Goal: Information Seeking & Learning: Learn about a topic

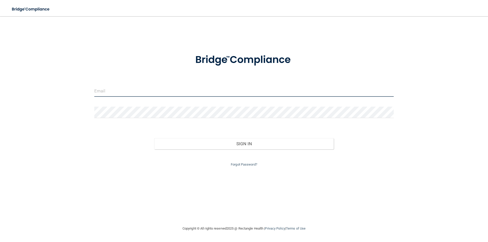
click at [236, 90] on input "email" at bounding box center [243, 90] width 299 height 11
click at [227, 89] on input "email" at bounding box center [243, 90] width 299 height 11
type input "P"
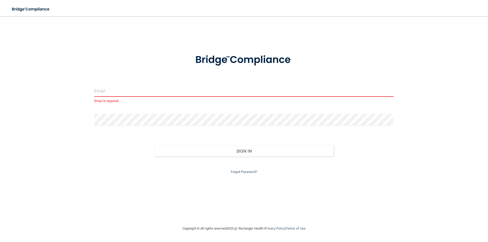
click at [246, 88] on input "email" at bounding box center [243, 90] width 299 height 11
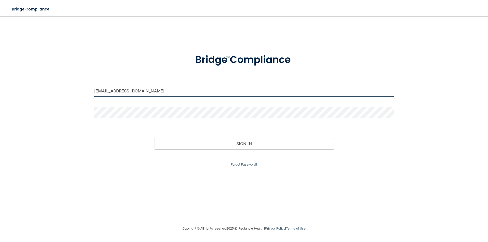
type input "[EMAIL_ADDRESS][DOMAIN_NAME]"
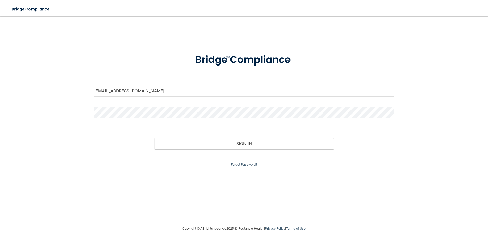
click at [154, 138] on button "Sign In" at bounding box center [244, 143] width 180 height 11
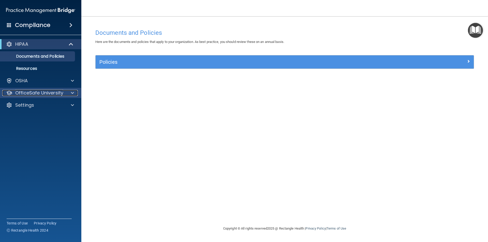
click at [70, 91] on div at bounding box center [71, 93] width 13 height 6
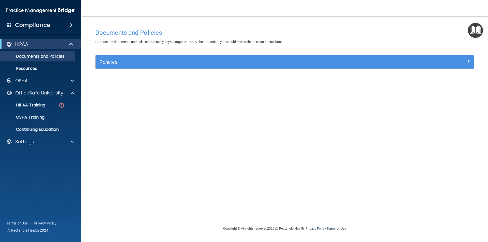
click at [44, 99] on ul "HIPAA Training OSHA Training Continuing Education" at bounding box center [41, 116] width 92 height 37
click at [43, 101] on link "HIPAA Training" at bounding box center [35, 105] width 80 height 10
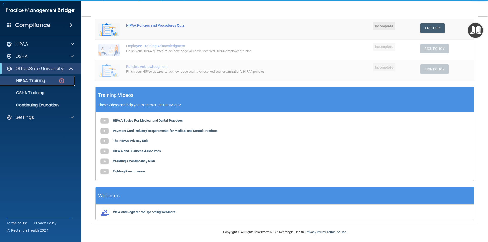
scroll to position [114, 0]
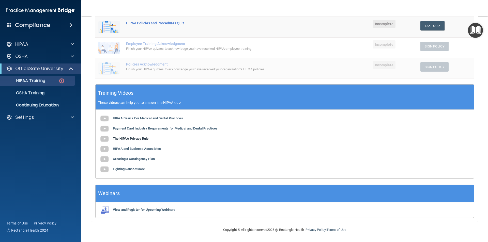
click at [138, 139] on b "The HIPAA Privacy Rule" at bounding box center [131, 139] width 36 height 4
click at [135, 148] on b "HIPAA and Business Associates" at bounding box center [137, 149] width 48 height 4
click at [134, 157] on b "Creating a Contingency Plan" at bounding box center [134, 159] width 42 height 4
click at [135, 169] on b "Fighting Ransomware" at bounding box center [129, 169] width 32 height 4
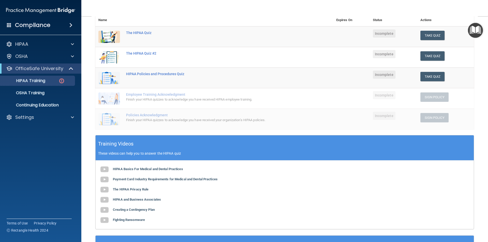
scroll to position [12, 0]
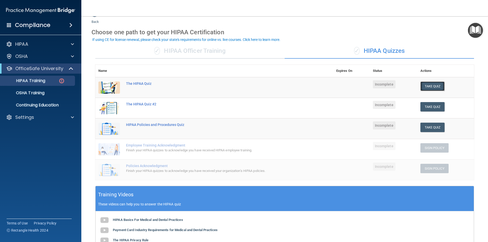
click at [435, 85] on button "Take Quiz" at bounding box center [432, 86] width 24 height 9
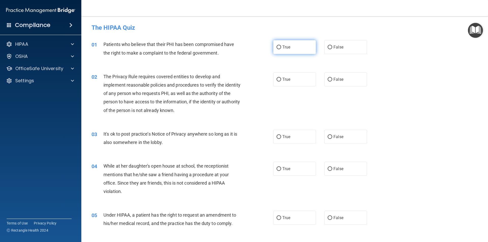
click at [284, 45] on span "True" at bounding box center [286, 47] width 8 height 5
click at [281, 45] on input "True" at bounding box center [279, 47] width 5 height 4
radio input "true"
click at [288, 79] on span "True" at bounding box center [286, 79] width 8 height 5
click at [281, 79] on input "True" at bounding box center [279, 80] width 5 height 4
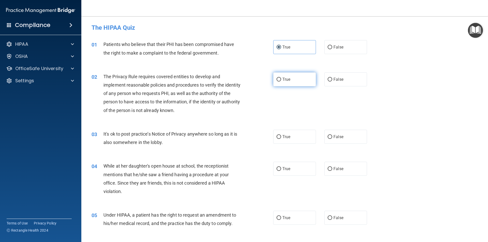
radio input "true"
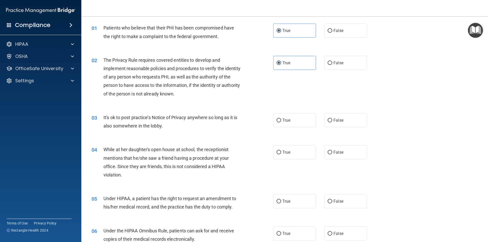
scroll to position [25, 0]
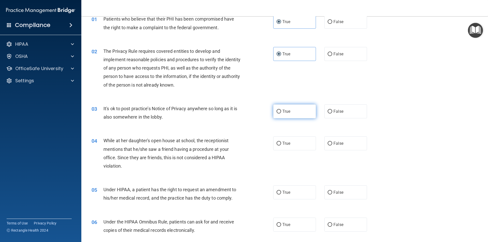
click at [301, 113] on label "True" at bounding box center [294, 111] width 43 height 14
click at [281, 113] on input "True" at bounding box center [279, 112] width 5 height 4
radio input "true"
click at [340, 110] on span "False" at bounding box center [338, 111] width 10 height 5
click at [332, 110] on input "False" at bounding box center [330, 112] width 5 height 4
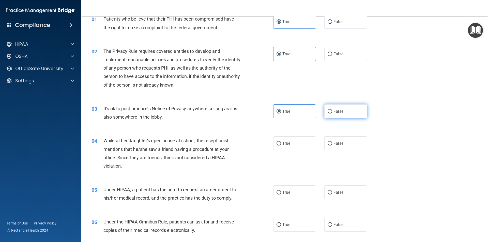
radio input "true"
radio input "false"
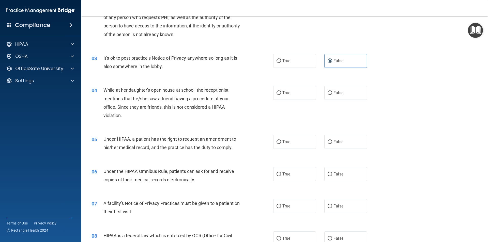
scroll to position [76, 0]
click at [329, 96] on label "False" at bounding box center [345, 93] width 43 height 14
click at [329, 95] on input "False" at bounding box center [330, 93] width 5 height 4
radio input "true"
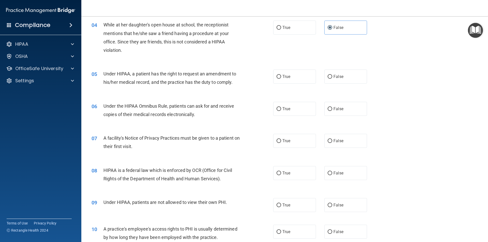
scroll to position [152, 0]
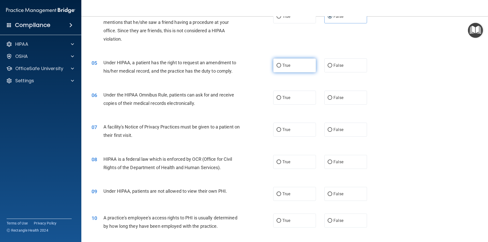
click at [297, 65] on label "True" at bounding box center [294, 65] width 43 height 14
click at [281, 65] on input "True" at bounding box center [279, 66] width 5 height 4
radio input "true"
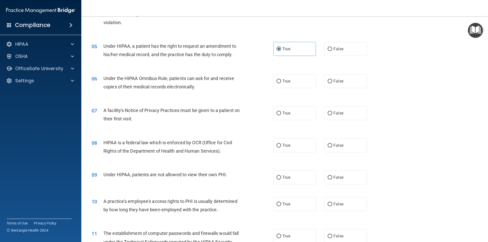
scroll to position [178, 0]
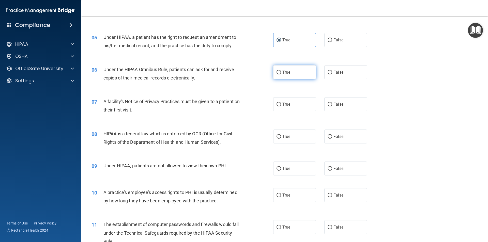
click at [292, 73] on label "True" at bounding box center [294, 72] width 43 height 14
click at [281, 73] on input "True" at bounding box center [279, 73] width 5 height 4
radio input "true"
click at [302, 108] on label "True" at bounding box center [294, 104] width 43 height 14
click at [281, 106] on input "True" at bounding box center [279, 105] width 5 height 4
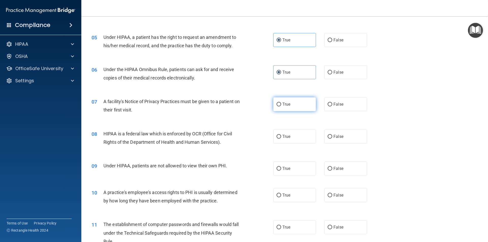
radio input "true"
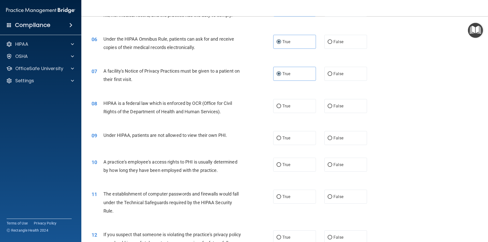
scroll to position [229, 0]
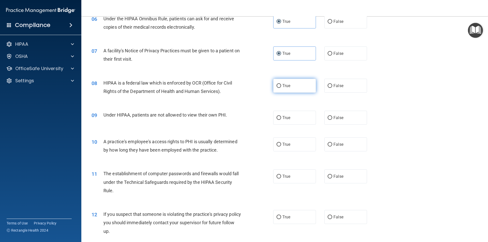
click at [277, 88] on label "True" at bounding box center [294, 86] width 43 height 14
click at [277, 88] on input "True" at bounding box center [279, 86] width 5 height 4
radio input "true"
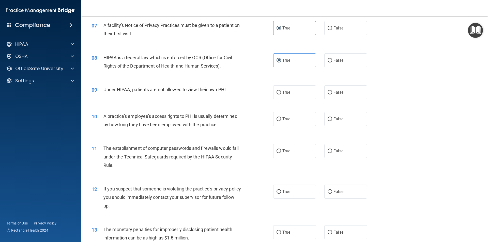
scroll to position [280, 0]
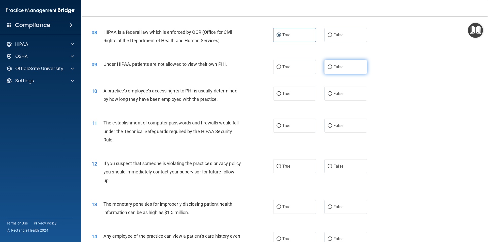
click at [337, 69] on span "False" at bounding box center [338, 67] width 10 height 5
click at [332, 69] on input "False" at bounding box center [330, 67] width 5 height 4
radio input "true"
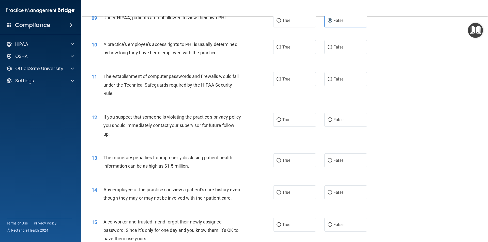
scroll to position [330, 0]
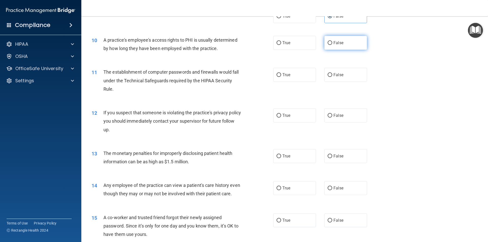
click at [353, 40] on label "False" at bounding box center [345, 43] width 43 height 14
click at [332, 41] on input "False" at bounding box center [330, 43] width 5 height 4
radio input "true"
click at [291, 65] on div "11 The establishment of computer passwords and firewalls would fall under the T…" at bounding box center [285, 82] width 394 height 41
click at [291, 70] on label "True" at bounding box center [294, 75] width 43 height 14
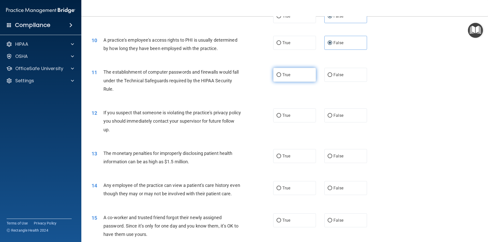
click at [281, 73] on input "True" at bounding box center [279, 75] width 5 height 4
radio input "true"
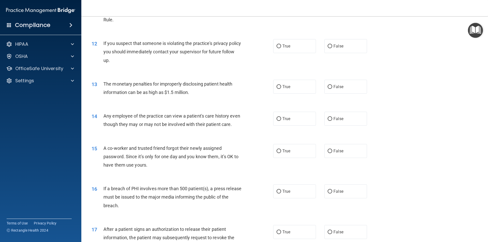
scroll to position [407, 0]
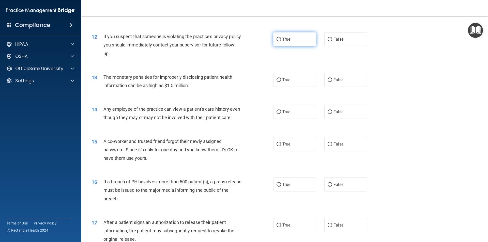
click at [289, 44] on label "True" at bounding box center [294, 39] width 43 height 14
click at [281, 41] on input "True" at bounding box center [279, 40] width 5 height 4
radio input "true"
click at [303, 81] on label "True" at bounding box center [294, 80] width 43 height 14
click at [281, 81] on input "True" at bounding box center [279, 80] width 5 height 4
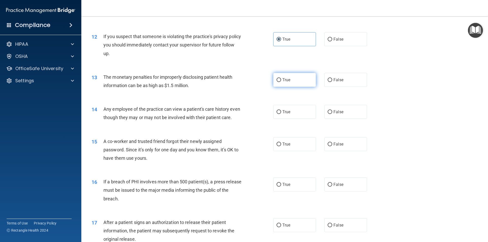
radio input "true"
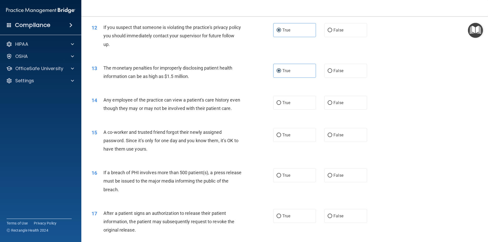
scroll to position [432, 0]
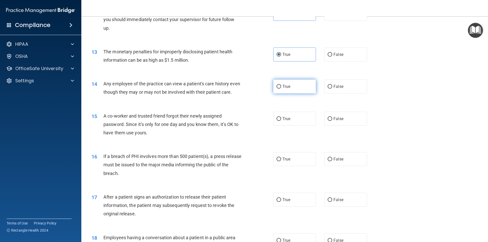
click at [279, 85] on input "True" at bounding box center [279, 87] width 5 height 4
radio input "true"
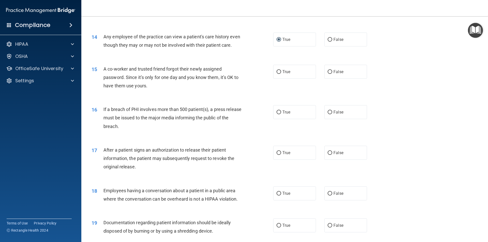
scroll to position [483, 0]
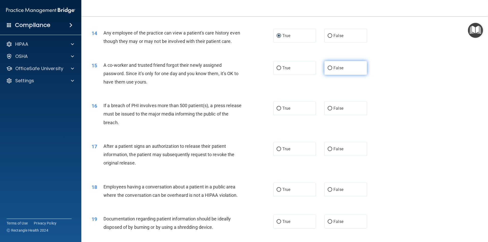
click at [345, 74] on label "False" at bounding box center [345, 68] width 43 height 14
click at [332, 70] on input "False" at bounding box center [330, 68] width 5 height 4
radio input "true"
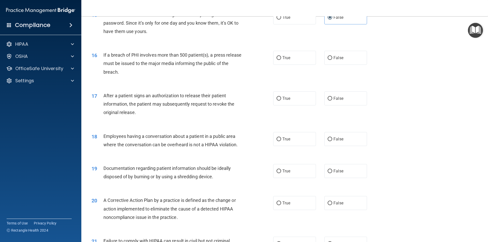
scroll to position [534, 0]
click at [307, 65] on label "True" at bounding box center [294, 58] width 43 height 14
click at [281, 60] on input "True" at bounding box center [279, 58] width 5 height 4
radio input "true"
click at [343, 65] on label "False" at bounding box center [345, 58] width 43 height 14
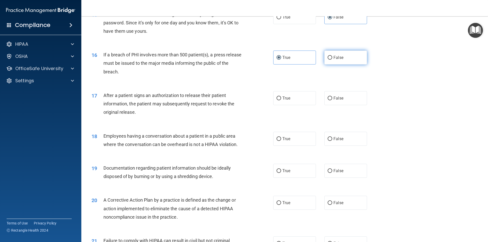
click at [332, 60] on input "False" at bounding box center [330, 58] width 5 height 4
radio input "true"
radio input "false"
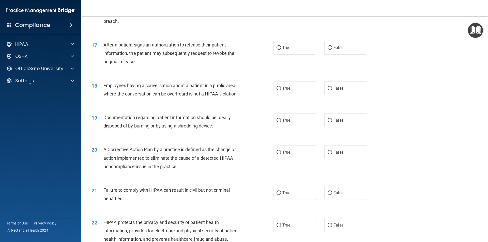
scroll to position [585, 0]
click at [289, 54] on label "True" at bounding box center [294, 47] width 43 height 14
click at [281, 50] on input "True" at bounding box center [279, 48] width 5 height 4
radio input "true"
click at [336, 95] on label "False" at bounding box center [345, 88] width 43 height 14
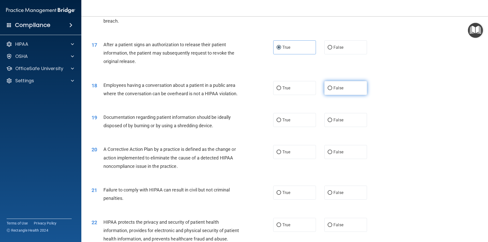
click at [332, 90] on input "False" at bounding box center [330, 88] width 5 height 4
radio input "true"
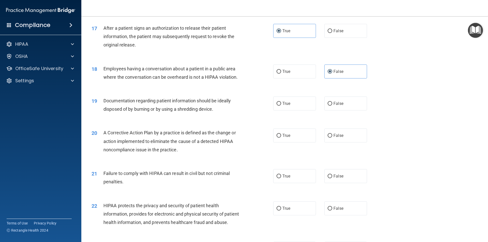
scroll to position [610, 0]
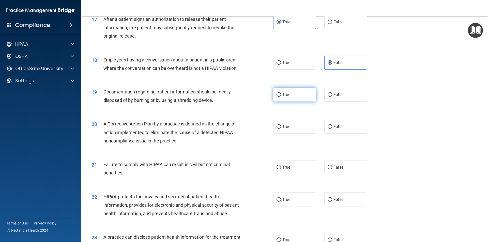
click at [308, 101] on label "True" at bounding box center [294, 95] width 43 height 14
click at [281, 97] on input "True" at bounding box center [279, 95] width 5 height 4
radio input "true"
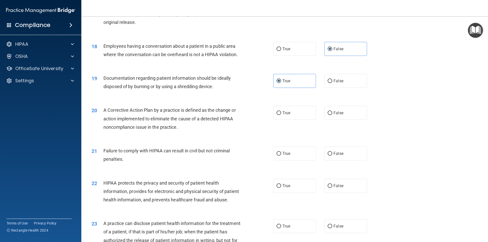
scroll to position [635, 0]
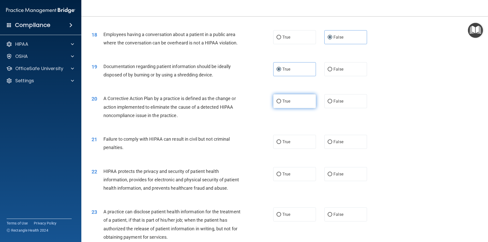
click at [288, 104] on span "True" at bounding box center [286, 101] width 8 height 5
click at [281, 103] on input "True" at bounding box center [279, 102] width 5 height 4
radio input "true"
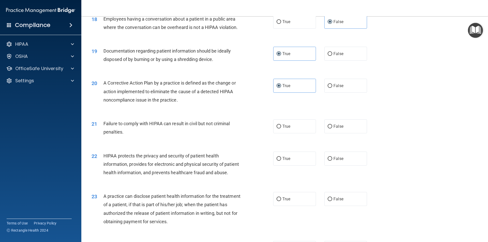
scroll to position [686, 0]
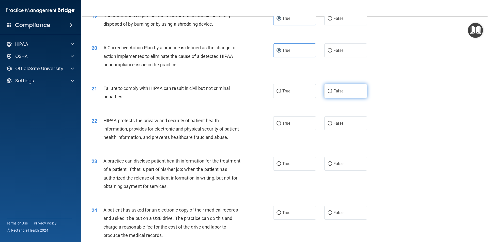
click at [340, 94] on span "False" at bounding box center [338, 91] width 10 height 5
click at [332, 93] on input "False" at bounding box center [330, 91] width 5 height 4
radio input "true"
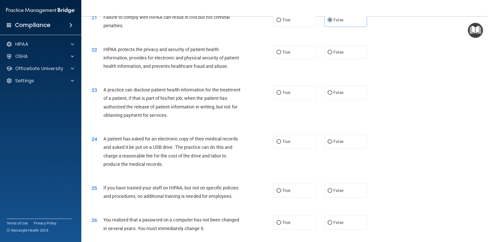
scroll to position [732, 0]
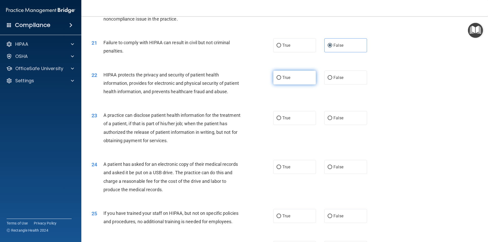
click at [284, 80] on span "True" at bounding box center [286, 77] width 8 height 5
click at [281, 80] on input "True" at bounding box center [279, 78] width 5 height 4
radio input "true"
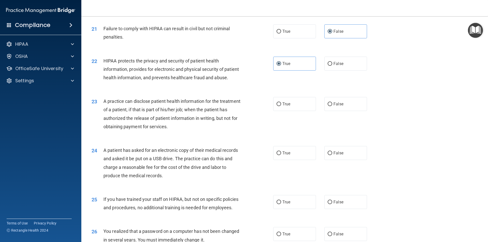
scroll to position [783, 0]
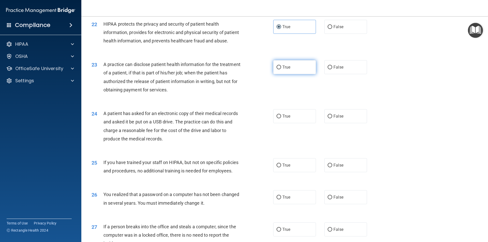
click at [282, 70] on span "True" at bounding box center [286, 67] width 8 height 5
click at [281, 69] on input "True" at bounding box center [279, 68] width 5 height 4
radio input "true"
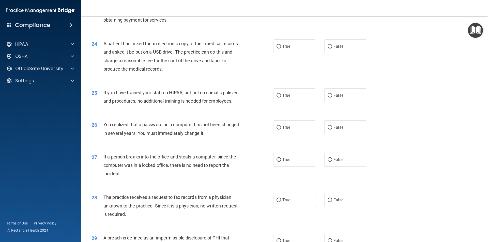
scroll to position [859, 0]
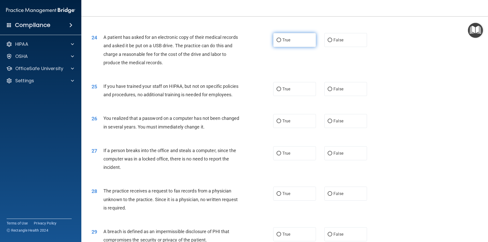
click at [289, 47] on label "True" at bounding box center [294, 40] width 43 height 14
click at [281, 42] on input "True" at bounding box center [279, 40] width 5 height 4
radio input "true"
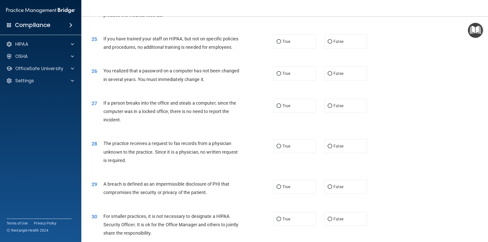
scroll to position [910, 0]
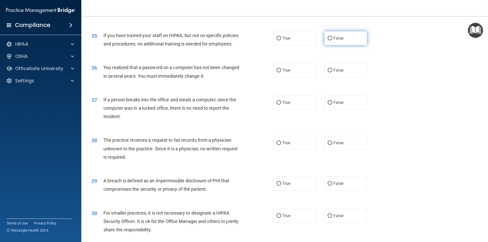
click at [342, 45] on label "False" at bounding box center [345, 38] width 43 height 14
click at [332, 40] on input "False" at bounding box center [330, 39] width 5 height 4
radio input "true"
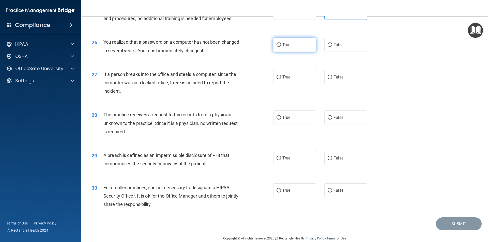
click at [293, 52] on label "True" at bounding box center [294, 45] width 43 height 14
click at [281, 47] on input "True" at bounding box center [279, 45] width 5 height 4
radio input "true"
click at [341, 84] on label "False" at bounding box center [345, 77] width 43 height 14
click at [332, 79] on input "False" at bounding box center [330, 77] width 5 height 4
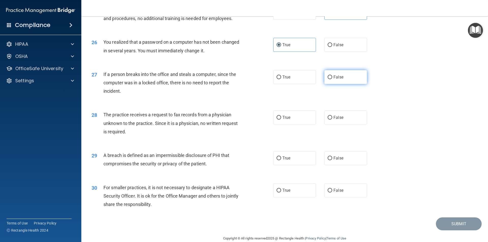
radio input "true"
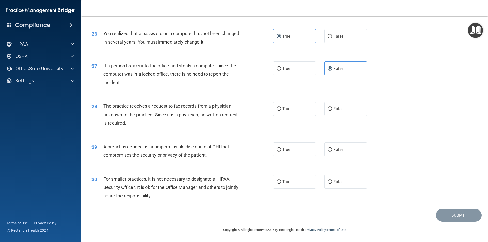
scroll to position [961, 0]
click at [343, 112] on label "False" at bounding box center [345, 109] width 43 height 14
click at [332, 111] on input "False" at bounding box center [330, 109] width 5 height 4
radio input "true"
click at [274, 147] on label "True" at bounding box center [294, 150] width 43 height 14
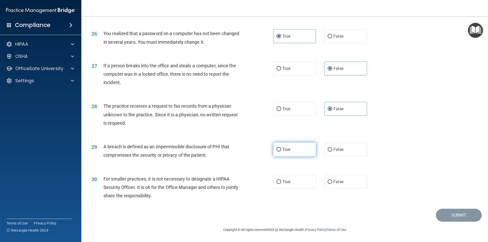
click at [277, 148] on input "True" at bounding box center [279, 150] width 5 height 4
radio input "true"
click at [341, 184] on label "False" at bounding box center [345, 182] width 43 height 14
click at [332, 184] on input "False" at bounding box center [330, 182] width 5 height 4
radio input "true"
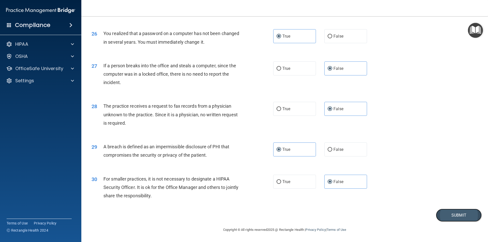
click at [439, 211] on button "Submit" at bounding box center [459, 215] width 46 height 13
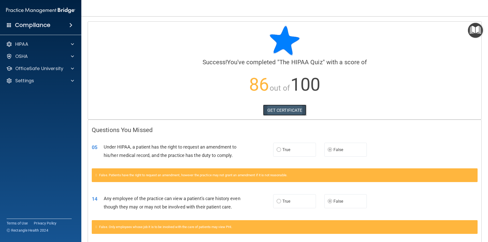
click at [282, 111] on link "GET CERTIFICATE" at bounding box center [284, 110] width 43 height 11
click at [67, 65] on div "OfficeSafe University" at bounding box center [41, 69] width 82 height 10
click at [72, 70] on span at bounding box center [72, 69] width 3 height 6
click at [48, 78] on link "HIPAA Training" at bounding box center [35, 81] width 80 height 10
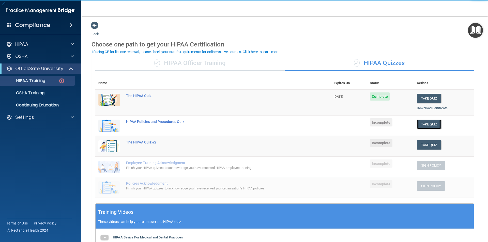
click at [422, 126] on button "Take Quiz" at bounding box center [429, 124] width 24 height 9
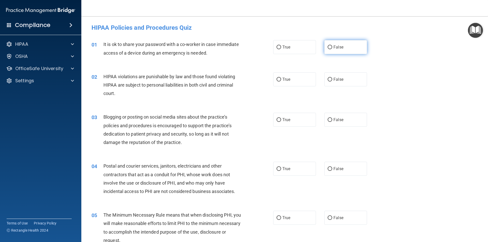
click at [343, 50] on label "False" at bounding box center [345, 47] width 43 height 14
click at [332, 49] on input "False" at bounding box center [330, 47] width 5 height 4
radio input "true"
click at [299, 80] on label "True" at bounding box center [294, 79] width 43 height 14
click at [281, 80] on input "True" at bounding box center [279, 80] width 5 height 4
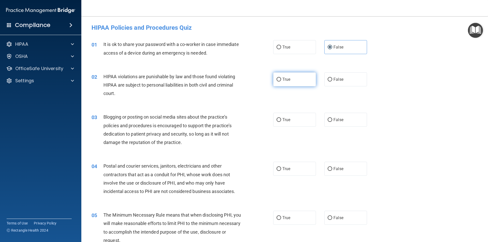
radio input "true"
click at [336, 119] on span "False" at bounding box center [338, 119] width 10 height 5
click at [332, 119] on input "False" at bounding box center [330, 120] width 5 height 4
radio input "true"
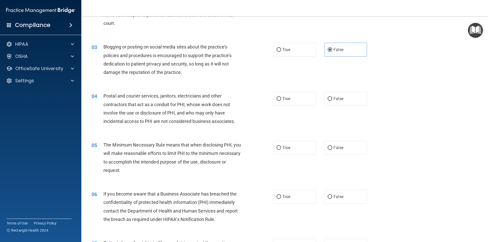
scroll to position [76, 0]
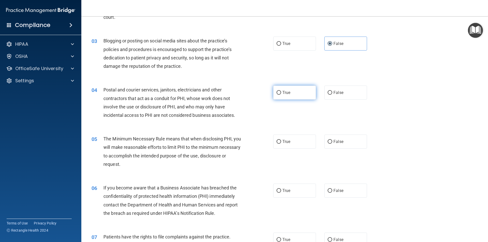
click at [285, 95] on span "True" at bounding box center [286, 92] width 8 height 5
click at [281, 95] on input "True" at bounding box center [279, 93] width 5 height 4
radio input "true"
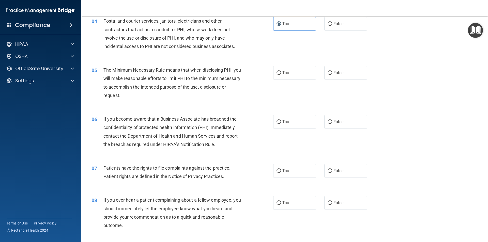
scroll to position [152, 0]
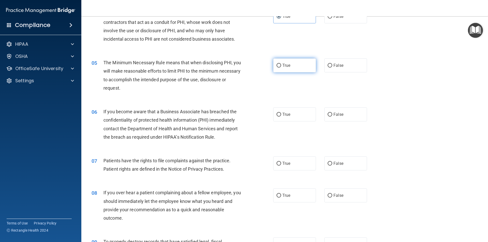
click at [286, 66] on span "True" at bounding box center [286, 65] width 8 height 5
click at [281, 66] on input "True" at bounding box center [279, 66] width 5 height 4
radio input "true"
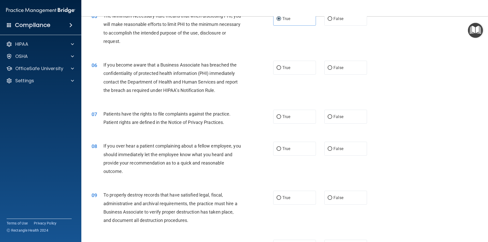
scroll to position [229, 0]
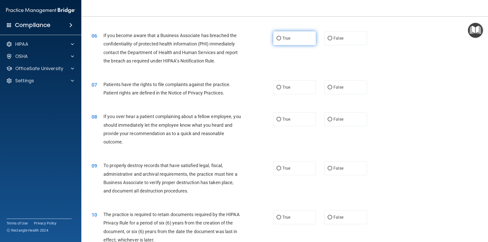
click at [285, 38] on span "True" at bounding box center [286, 38] width 8 height 5
click at [281, 38] on input "True" at bounding box center [279, 39] width 5 height 4
radio input "true"
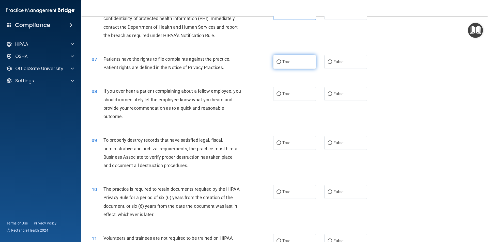
click at [288, 63] on span "True" at bounding box center [286, 61] width 8 height 5
click at [281, 63] on input "True" at bounding box center [279, 62] width 5 height 4
radio input "true"
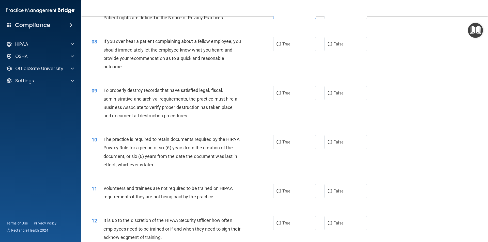
scroll to position [305, 0]
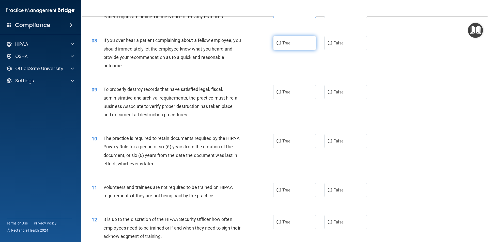
click at [283, 40] on label "True" at bounding box center [294, 43] width 43 height 14
click at [281, 41] on input "True" at bounding box center [279, 43] width 5 height 4
radio input "true"
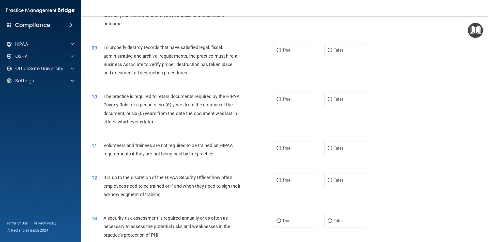
scroll to position [330, 0]
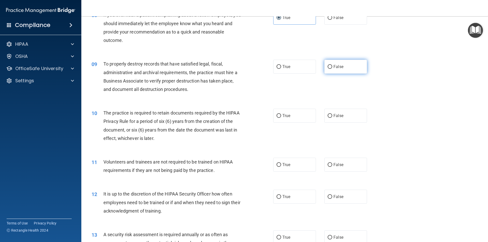
click at [345, 68] on label "False" at bounding box center [345, 67] width 43 height 14
click at [332, 68] on input "False" at bounding box center [330, 67] width 5 height 4
radio input "true"
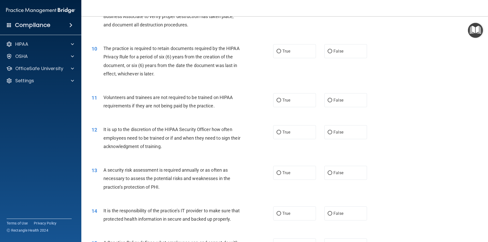
scroll to position [407, 0]
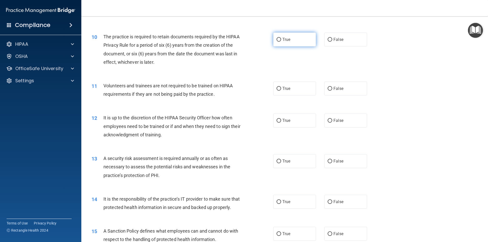
click at [277, 41] on input "True" at bounding box center [279, 40] width 5 height 4
radio input "true"
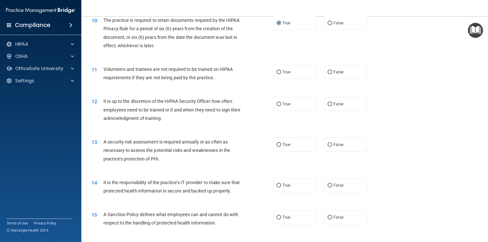
scroll to position [432, 0]
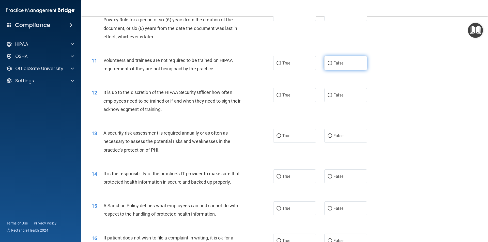
click at [337, 68] on label "False" at bounding box center [345, 63] width 43 height 14
click at [332, 65] on input "False" at bounding box center [330, 64] width 5 height 4
radio input "true"
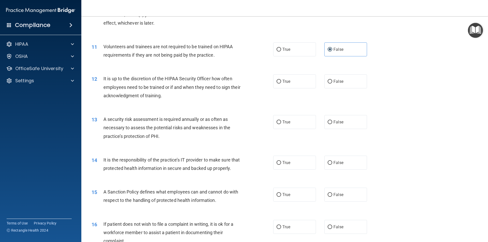
scroll to position [457, 0]
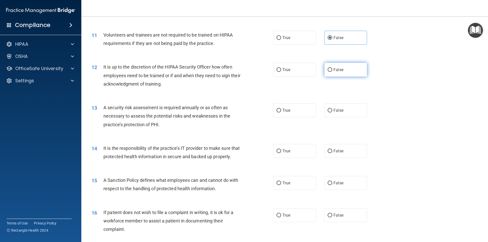
click at [342, 72] on label "False" at bounding box center [345, 70] width 43 height 14
click at [332, 72] on input "False" at bounding box center [330, 70] width 5 height 4
radio input "true"
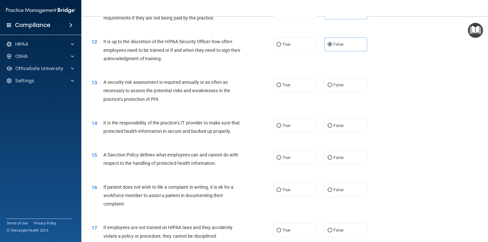
scroll to position [508, 0]
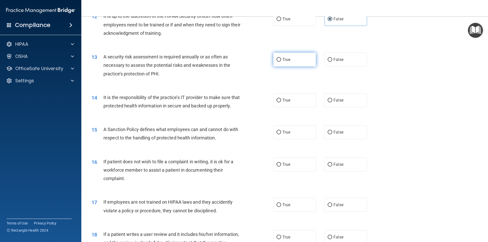
click at [280, 66] on label "True" at bounding box center [294, 60] width 43 height 14
click at [280, 62] on input "True" at bounding box center [279, 60] width 5 height 4
radio input "true"
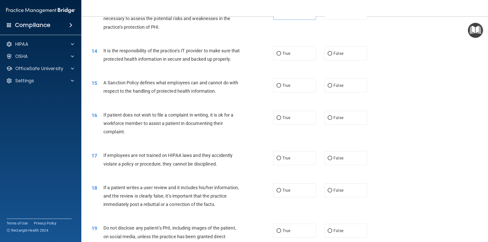
scroll to position [559, 0]
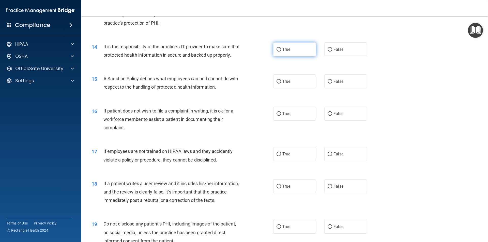
click at [284, 50] on span "True" at bounding box center [286, 49] width 8 height 5
click at [281, 50] on input "True" at bounding box center [279, 50] width 5 height 4
radio input "true"
click at [279, 84] on input "True" at bounding box center [279, 82] width 5 height 4
radio input "true"
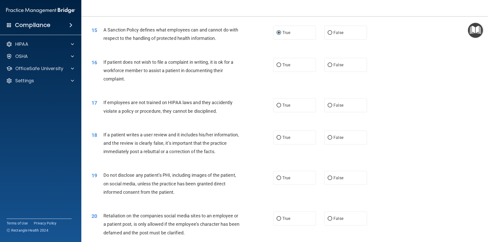
scroll to position [610, 0]
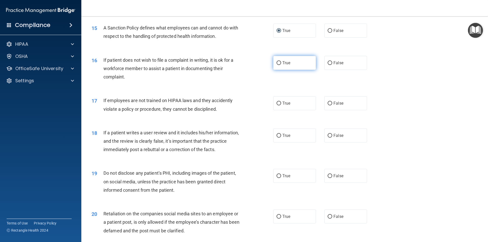
click at [297, 70] on label "True" at bounding box center [294, 63] width 43 height 14
click at [281, 65] on input "True" at bounding box center [279, 63] width 5 height 4
radio input "true"
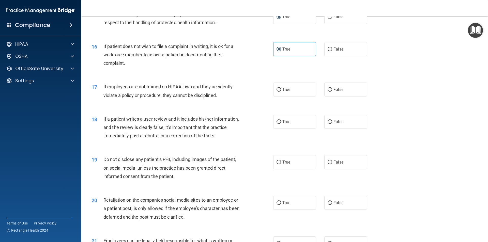
scroll to position [635, 0]
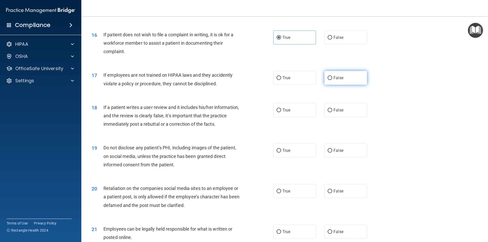
click at [349, 85] on label "False" at bounding box center [345, 78] width 43 height 14
click at [332, 80] on input "False" at bounding box center [330, 78] width 5 height 4
radio input "true"
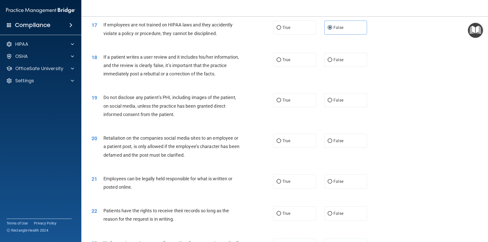
scroll to position [686, 0]
click at [330, 66] on label "False" at bounding box center [345, 59] width 43 height 14
click at [330, 62] on input "False" at bounding box center [330, 60] width 5 height 4
radio input "true"
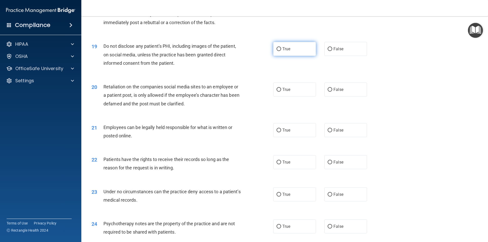
click at [278, 51] on input "True" at bounding box center [279, 49] width 5 height 4
radio input "true"
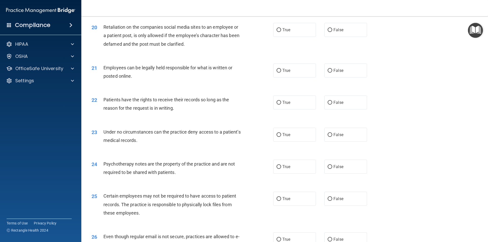
scroll to position [788, 0]
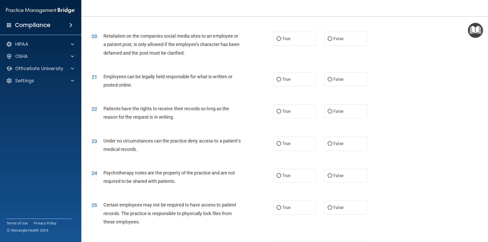
click at [112, 55] on span "Retaliation on the companies social media sites to an employee or a patient pos…" at bounding box center [171, 44] width 136 height 22
click at [191, 57] on div "Retaliation on the companies social media sites to an employee or a patient pos…" at bounding box center [174, 44] width 142 height 25
click at [349, 45] on label "False" at bounding box center [345, 39] width 43 height 14
click at [332, 41] on input "False" at bounding box center [330, 39] width 5 height 4
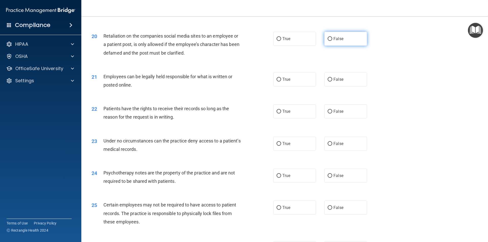
radio input "true"
click at [280, 86] on label "True" at bounding box center [294, 79] width 43 height 14
click at [280, 82] on input "True" at bounding box center [279, 80] width 5 height 4
radio input "true"
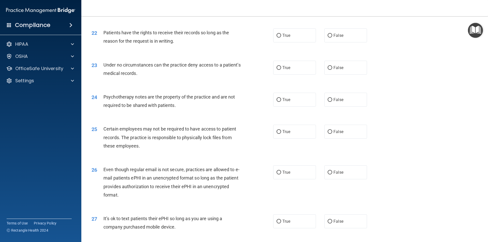
scroll to position [864, 0]
click at [296, 42] on label "True" at bounding box center [294, 35] width 43 height 14
click at [281, 37] on input "True" at bounding box center [279, 36] width 5 height 4
radio input "true"
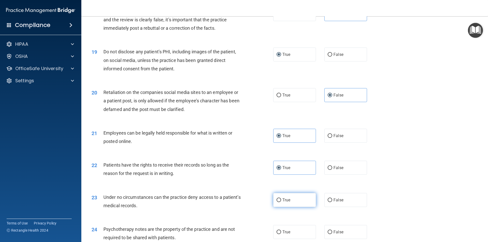
scroll to position [839, 0]
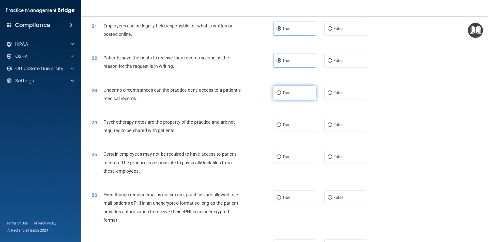
click at [283, 95] on span "True" at bounding box center [286, 92] width 8 height 5
click at [281, 95] on input "True" at bounding box center [279, 93] width 5 height 4
radio input "true"
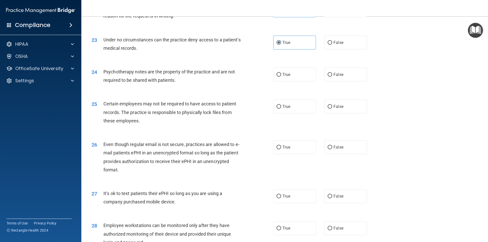
scroll to position [890, 0]
click at [285, 77] on span "True" at bounding box center [286, 74] width 8 height 5
click at [281, 76] on input "True" at bounding box center [279, 74] width 5 height 4
radio input "true"
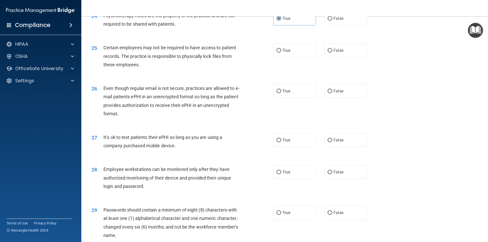
scroll to position [915, 0]
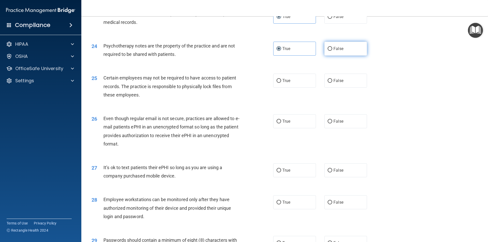
click at [357, 56] on label "False" at bounding box center [345, 49] width 43 height 14
click at [332, 51] on input "False" at bounding box center [330, 49] width 5 height 4
radio input "true"
radio input "false"
click at [291, 88] on label "True" at bounding box center [294, 81] width 43 height 14
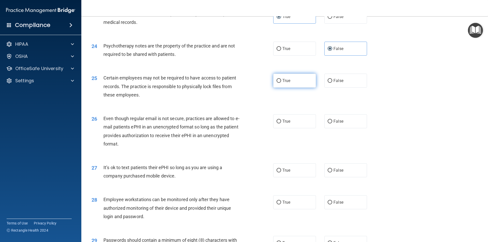
click at [281, 83] on input "True" at bounding box center [279, 81] width 5 height 4
radio input "true"
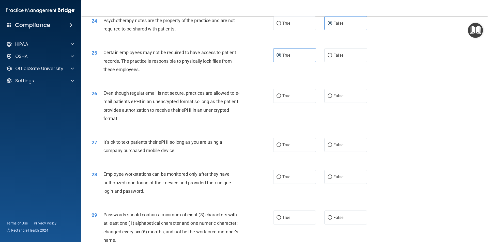
scroll to position [966, 0]
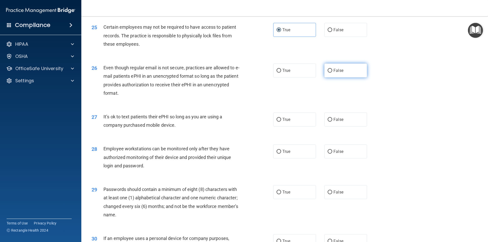
click at [348, 78] on label "False" at bounding box center [345, 71] width 43 height 14
click at [332, 73] on input "False" at bounding box center [330, 71] width 5 height 4
radio input "true"
click at [311, 78] on label "True" at bounding box center [294, 71] width 43 height 14
click at [281, 73] on input "True" at bounding box center [279, 71] width 5 height 4
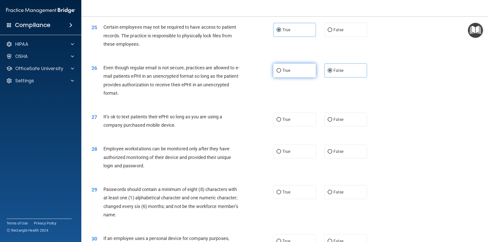
radio input "true"
radio input "false"
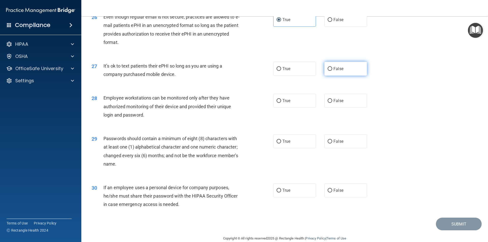
click at [350, 76] on label "False" at bounding box center [345, 69] width 43 height 14
click at [332, 71] on input "False" at bounding box center [330, 69] width 5 height 4
radio input "true"
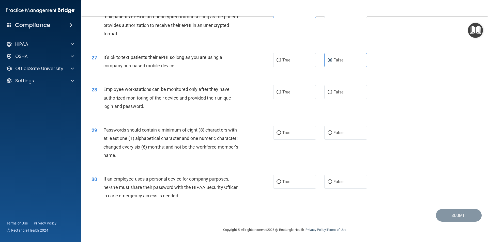
scroll to position [1034, 0]
click at [348, 96] on label "False" at bounding box center [345, 92] width 43 height 14
click at [332, 94] on input "False" at bounding box center [330, 92] width 5 height 4
radio input "true"
click at [290, 133] on label "True" at bounding box center [294, 133] width 43 height 14
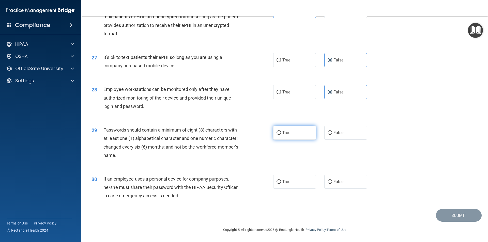
click at [281, 133] on input "True" at bounding box center [279, 133] width 5 height 4
radio input "true"
click at [284, 182] on span "True" at bounding box center [286, 181] width 8 height 5
click at [281, 182] on input "True" at bounding box center [279, 182] width 5 height 4
radio input "true"
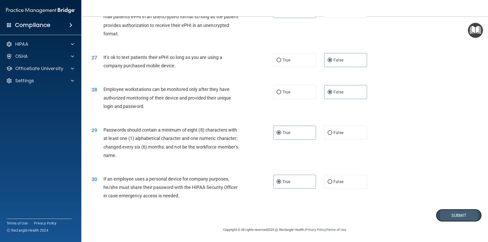
click at [440, 215] on button "Submit" at bounding box center [459, 215] width 46 height 13
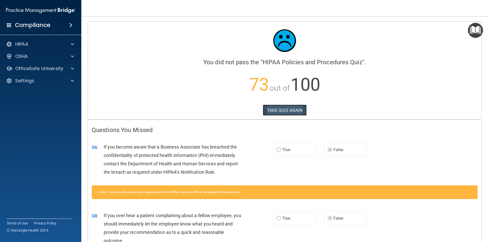
click at [286, 109] on button "TAKE QUIZ AGAIN" at bounding box center [285, 110] width 44 height 11
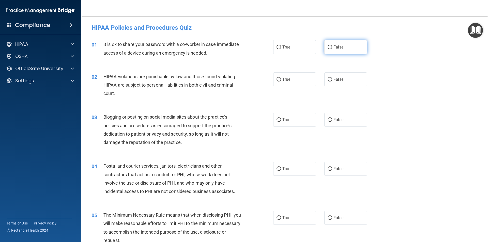
click at [335, 48] on span "False" at bounding box center [338, 47] width 10 height 5
click at [332, 48] on input "False" at bounding box center [330, 47] width 5 height 4
radio input "true"
click at [285, 81] on span "True" at bounding box center [286, 79] width 8 height 5
click at [281, 81] on input "True" at bounding box center [279, 80] width 5 height 4
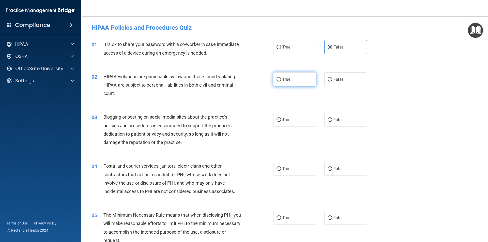
radio input "true"
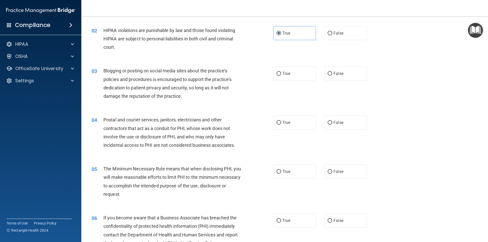
scroll to position [51, 0]
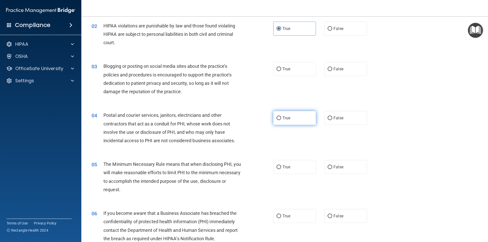
click at [293, 119] on label "True" at bounding box center [294, 118] width 43 height 14
click at [281, 119] on input "True" at bounding box center [279, 118] width 5 height 4
radio input "true"
click at [357, 71] on label "False" at bounding box center [345, 69] width 43 height 14
click at [332, 71] on input "False" at bounding box center [330, 69] width 5 height 4
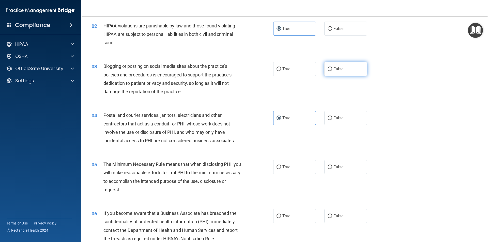
radio input "true"
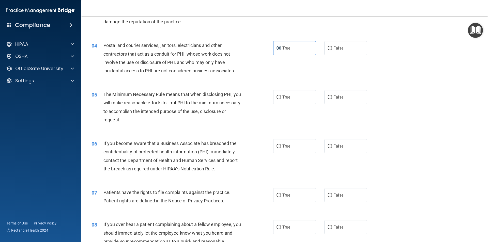
scroll to position [127, 0]
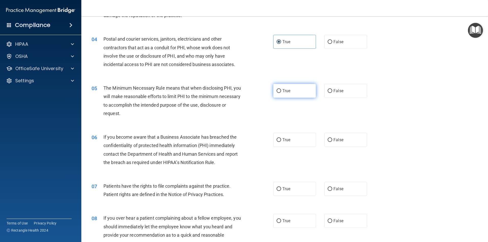
click at [301, 92] on label "True" at bounding box center [294, 91] width 43 height 14
click at [281, 92] on input "True" at bounding box center [279, 91] width 5 height 4
radio input "true"
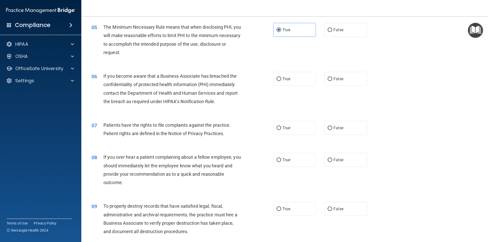
scroll to position [203, 0]
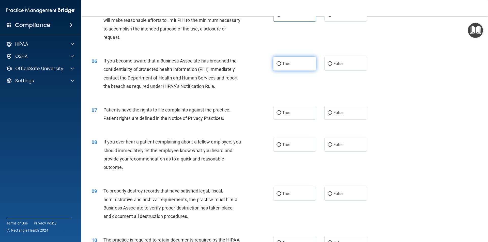
click at [281, 59] on label "True" at bounding box center [294, 64] width 43 height 14
click at [281, 62] on input "True" at bounding box center [279, 64] width 5 height 4
radio input "true"
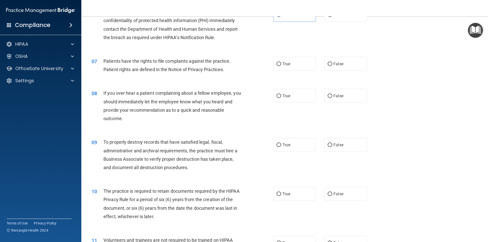
scroll to position [254, 0]
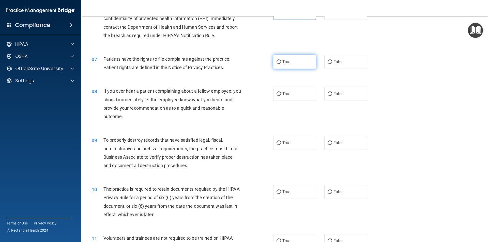
click at [274, 65] on label "True" at bounding box center [294, 62] width 43 height 14
click at [277, 64] on input "True" at bounding box center [279, 62] width 5 height 4
radio input "true"
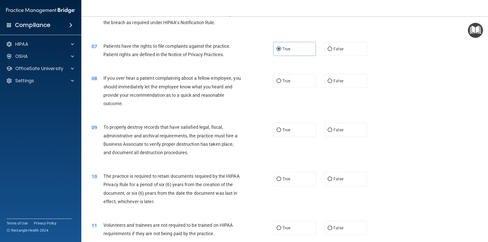
scroll to position [280, 0]
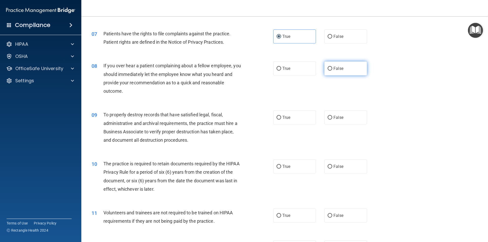
click at [328, 67] on input "False" at bounding box center [330, 69] width 5 height 4
radio input "true"
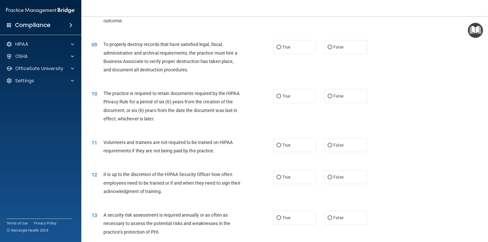
scroll to position [356, 0]
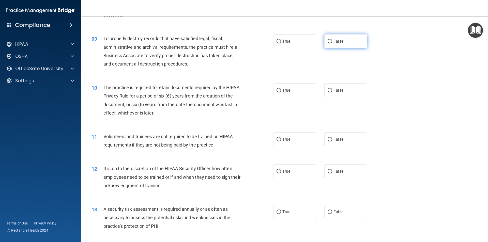
click at [341, 40] on label "False" at bounding box center [345, 41] width 43 height 14
click at [332, 40] on input "False" at bounding box center [330, 42] width 5 height 4
radio input "true"
click at [292, 37] on label "True" at bounding box center [294, 41] width 43 height 14
click at [281, 40] on input "True" at bounding box center [279, 42] width 5 height 4
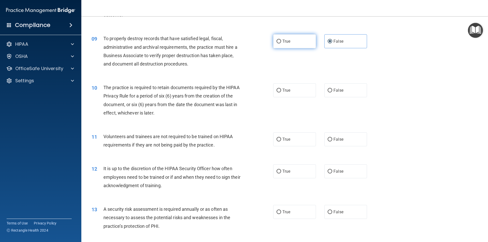
radio input "true"
radio input "false"
click at [282, 94] on label "True" at bounding box center [294, 90] width 43 height 14
click at [281, 93] on input "True" at bounding box center [279, 91] width 5 height 4
radio input "true"
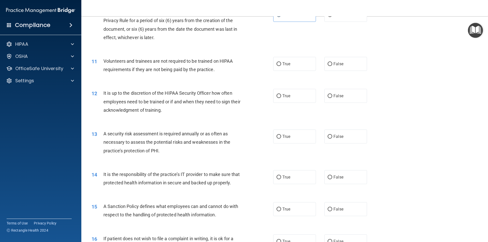
scroll to position [432, 0]
click at [347, 65] on label "False" at bounding box center [345, 63] width 43 height 14
click at [332, 65] on input "False" at bounding box center [330, 64] width 5 height 4
radio input "true"
click at [288, 99] on label "True" at bounding box center [294, 95] width 43 height 14
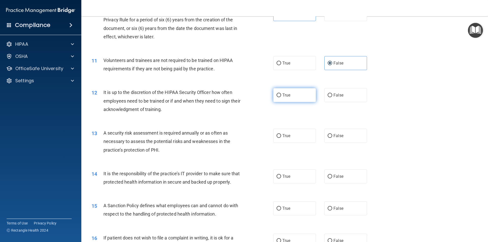
click at [281, 97] on input "True" at bounding box center [279, 96] width 5 height 4
radio input "true"
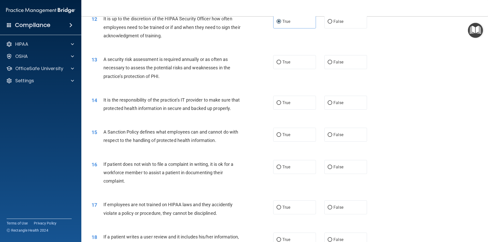
scroll to position [508, 0]
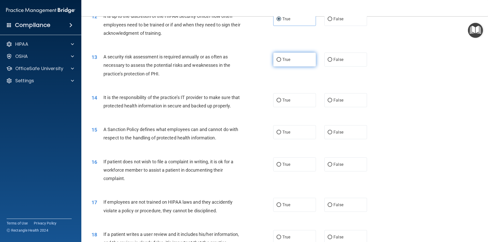
click at [287, 63] on label "True" at bounding box center [294, 60] width 43 height 14
click at [281, 62] on input "True" at bounding box center [279, 60] width 5 height 4
radio input "true"
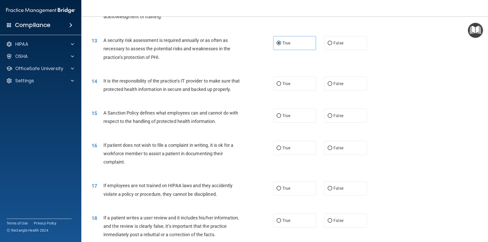
scroll to position [534, 0]
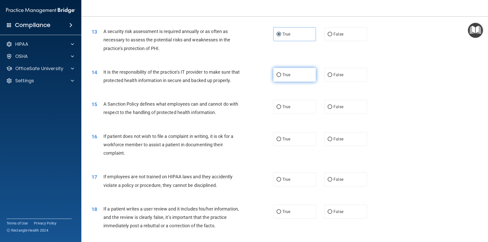
click at [276, 77] on label "True" at bounding box center [294, 75] width 43 height 14
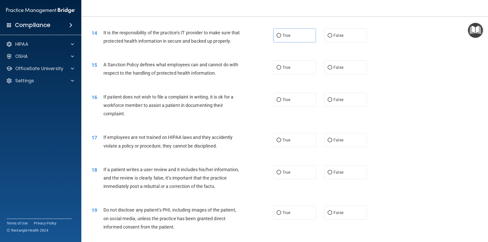
scroll to position [585, 0]
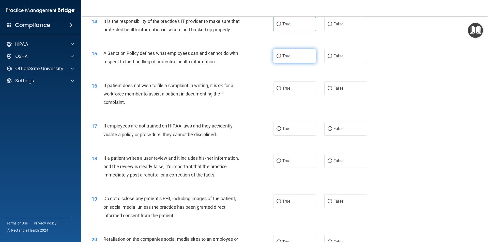
click at [290, 63] on label "True" at bounding box center [294, 56] width 43 height 14
click at [281, 58] on input "True" at bounding box center [279, 56] width 5 height 4
radio input "true"
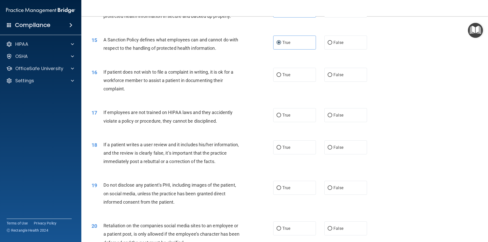
scroll to position [610, 0]
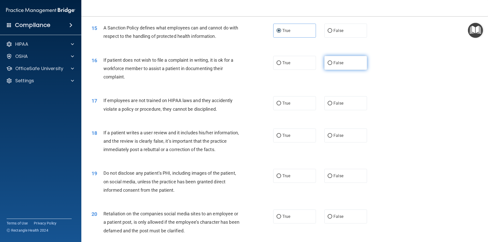
click at [351, 70] on label "False" at bounding box center [345, 63] width 43 height 14
click at [332, 65] on input "False" at bounding box center [330, 63] width 5 height 4
radio input "true"
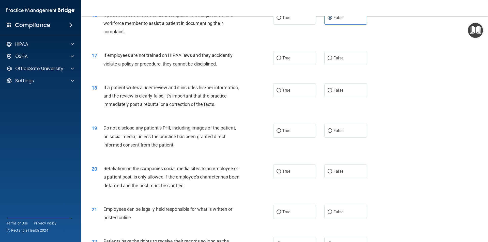
scroll to position [661, 0]
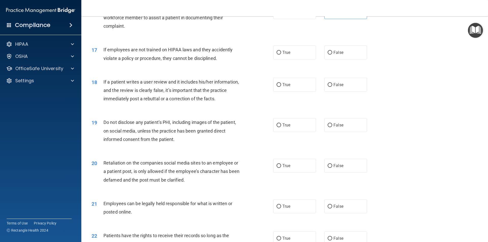
click at [380, 63] on div "17 If employees are not trained on HIPAA laws and they accidently violate a pol…" at bounding box center [285, 55] width 394 height 32
click at [346, 59] on label "False" at bounding box center [345, 52] width 43 height 14
click at [332, 55] on input "False" at bounding box center [330, 53] width 5 height 4
radio input "true"
click at [290, 92] on label "True" at bounding box center [294, 85] width 43 height 14
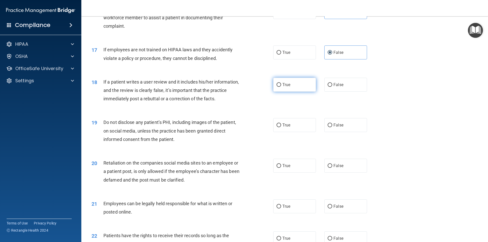
click at [281, 87] on input "True" at bounding box center [279, 85] width 5 height 4
radio input "true"
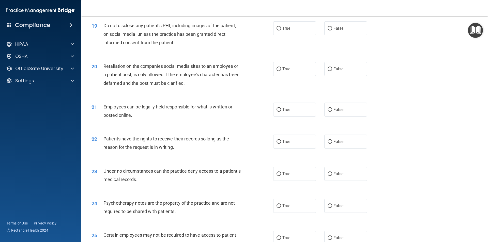
scroll to position [762, 0]
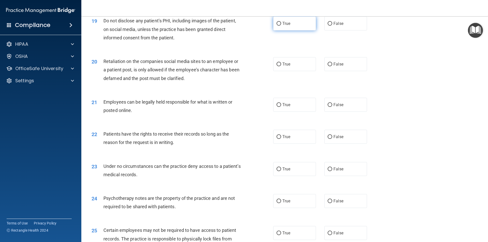
click at [287, 26] on span "True" at bounding box center [286, 23] width 8 height 5
click at [281, 26] on input "True" at bounding box center [279, 24] width 5 height 4
radio input "true"
click at [352, 71] on label "False" at bounding box center [345, 64] width 43 height 14
click at [332, 66] on input "False" at bounding box center [330, 65] width 5 height 4
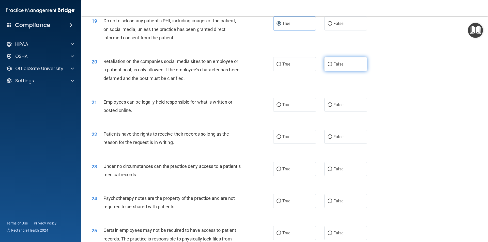
radio input "true"
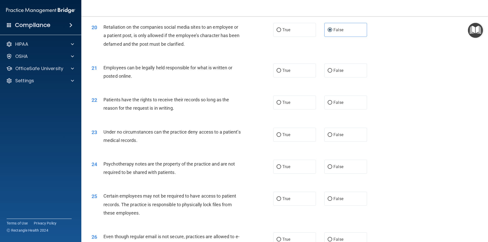
scroll to position [813, 0]
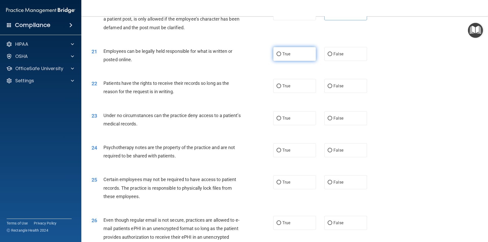
click at [282, 56] on span "True" at bounding box center [286, 54] width 8 height 5
click at [281, 56] on input "True" at bounding box center [279, 54] width 5 height 4
radio input "true"
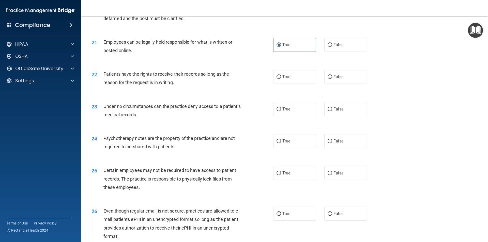
scroll to position [839, 0]
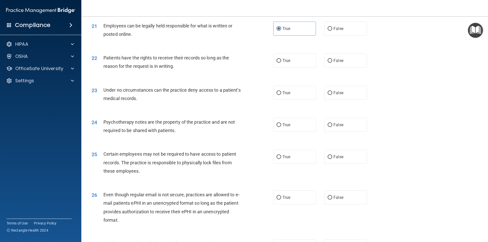
drag, startPoint x: 278, startPoint y: 69, endPoint x: 269, endPoint y: 69, distance: 8.4
click at [278, 63] on input "True" at bounding box center [279, 61] width 5 height 4
radio input "true"
click at [285, 97] on label "True" at bounding box center [294, 93] width 43 height 14
click at [281, 95] on input "True" at bounding box center [279, 93] width 5 height 4
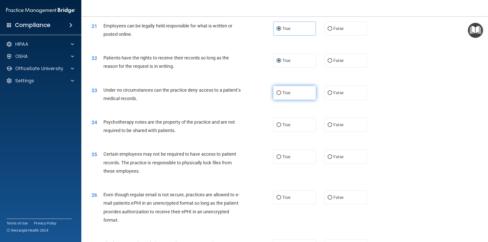
radio input "true"
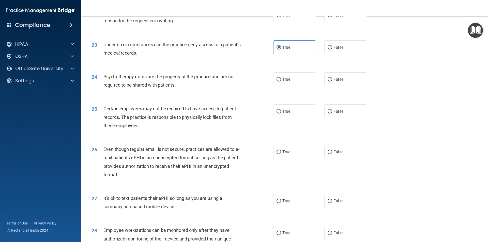
scroll to position [890, 0]
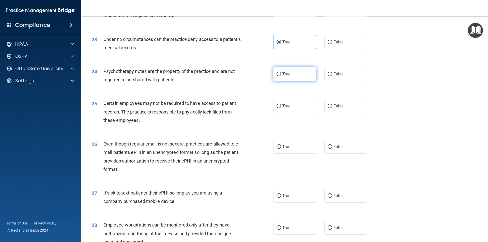
click at [287, 77] on span "True" at bounding box center [286, 74] width 8 height 5
click at [281, 76] on input "True" at bounding box center [279, 74] width 5 height 4
radio input "true"
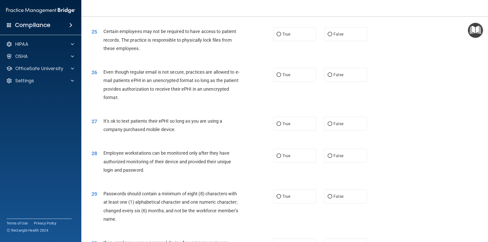
scroll to position [966, 0]
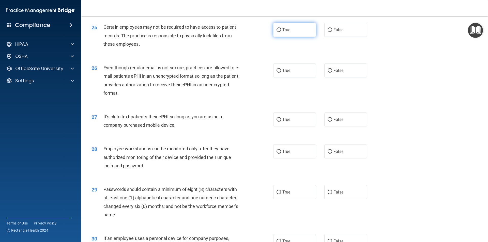
click at [296, 37] on label "True" at bounding box center [294, 30] width 43 height 14
click at [281, 32] on input "True" at bounding box center [279, 30] width 5 height 4
radio input "true"
click at [348, 78] on label "False" at bounding box center [345, 71] width 43 height 14
click at [332, 73] on input "False" at bounding box center [330, 71] width 5 height 4
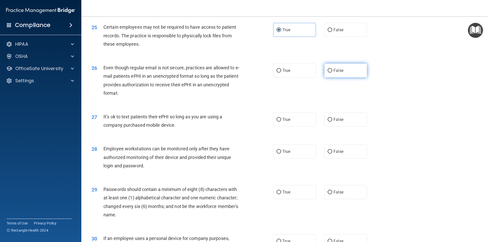
radio input "true"
click at [287, 73] on span "True" at bounding box center [286, 70] width 8 height 5
click at [281, 73] on input "True" at bounding box center [279, 71] width 5 height 4
radio input "true"
radio input "false"
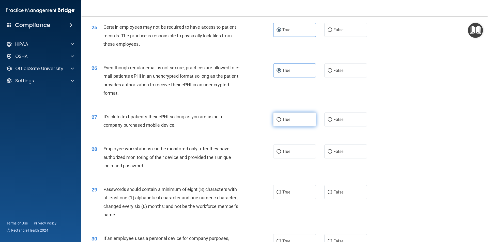
click at [306, 127] on label "True" at bounding box center [294, 120] width 43 height 14
click at [281, 122] on input "True" at bounding box center [279, 120] width 5 height 4
radio input "true"
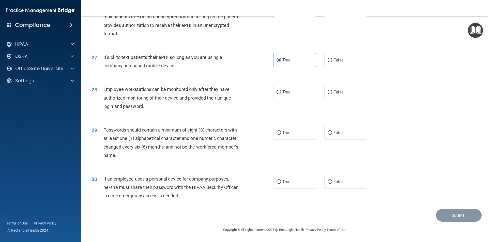
scroll to position [1034, 0]
click at [284, 91] on span "True" at bounding box center [286, 92] width 8 height 5
click at [281, 91] on input "True" at bounding box center [279, 92] width 5 height 4
radio input "true"
click at [297, 132] on label "True" at bounding box center [294, 133] width 43 height 14
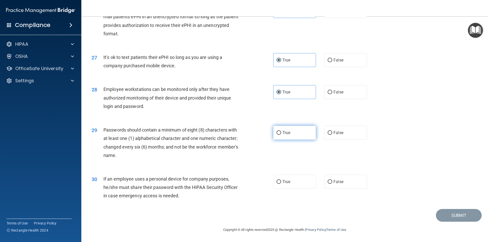
click at [281, 132] on input "True" at bounding box center [279, 133] width 5 height 4
radio input "true"
click at [280, 183] on label "True" at bounding box center [294, 182] width 43 height 14
click at [280, 183] on input "True" at bounding box center [279, 182] width 5 height 4
radio input "true"
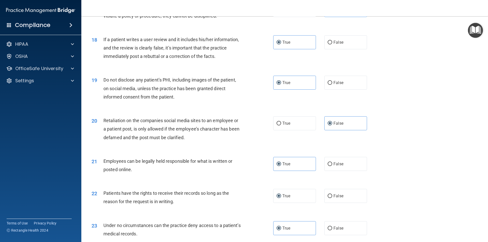
scroll to position [729, 0]
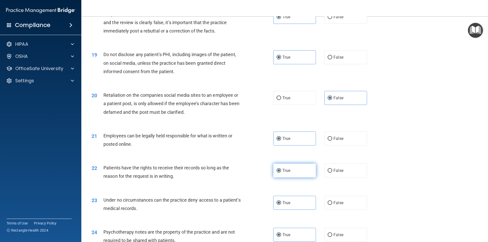
click at [273, 174] on label "True" at bounding box center [294, 171] width 43 height 14
click at [277, 173] on input "True" at bounding box center [279, 171] width 5 height 4
click at [340, 100] on span "False" at bounding box center [338, 98] width 10 height 5
click at [332, 100] on input "False" at bounding box center [330, 98] width 5 height 4
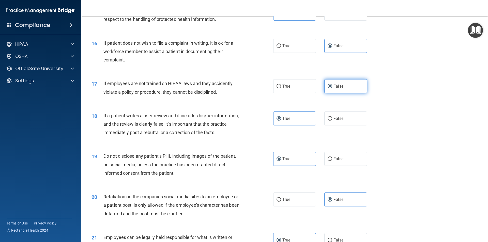
click at [353, 93] on label "False" at bounding box center [345, 86] width 43 height 14
click at [332, 88] on input "False" at bounding box center [330, 87] width 5 height 4
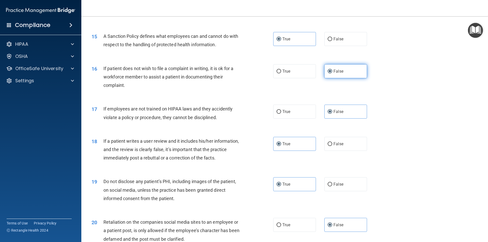
click at [344, 78] on label "False" at bounding box center [345, 71] width 43 height 14
click at [332, 73] on input "False" at bounding box center [330, 72] width 5 height 4
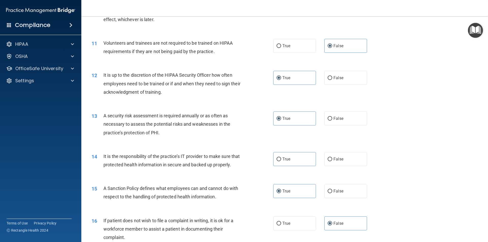
scroll to position [449, 0]
click at [287, 158] on span "True" at bounding box center [286, 159] width 8 height 5
click at [281, 158] on input "True" at bounding box center [279, 160] width 5 height 4
radio input "true"
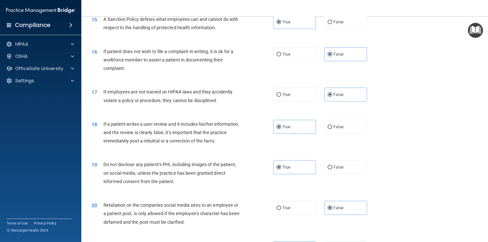
scroll to position [1034, 0]
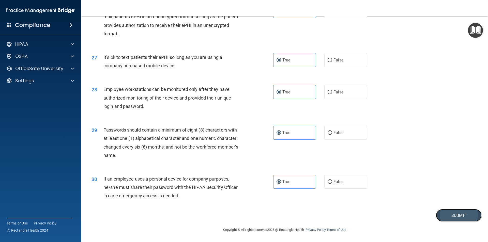
click at [447, 211] on button "Submit" at bounding box center [459, 215] width 46 height 13
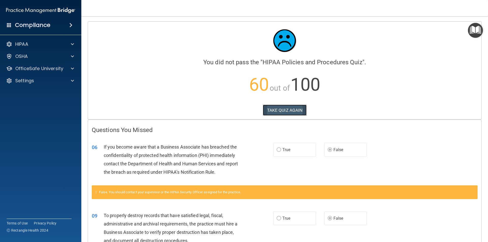
click at [284, 110] on button "TAKE QUIZ AGAIN" at bounding box center [285, 110] width 44 height 11
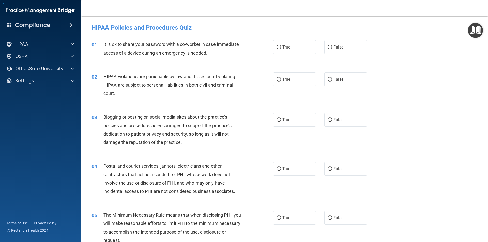
click at [307, 131] on div "03 Blogging or posting on social media sites about the practice’s policies and …" at bounding box center [285, 130] width 394 height 49
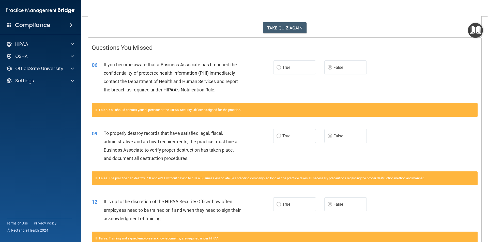
scroll to position [178, 0]
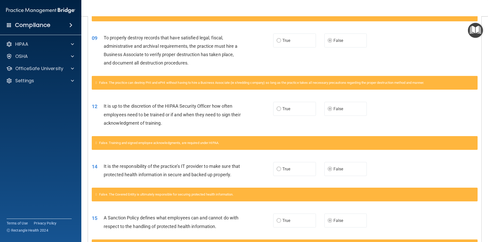
click at [287, 167] on span "True" at bounding box center [286, 169] width 8 height 5
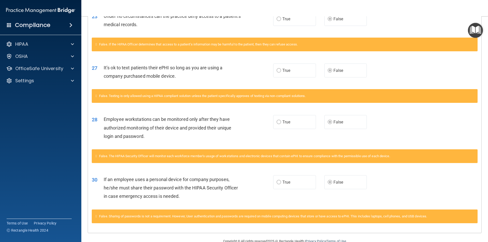
scroll to position [623, 0]
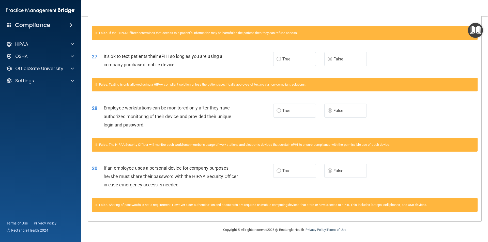
click at [299, 170] on label "True" at bounding box center [294, 171] width 43 height 14
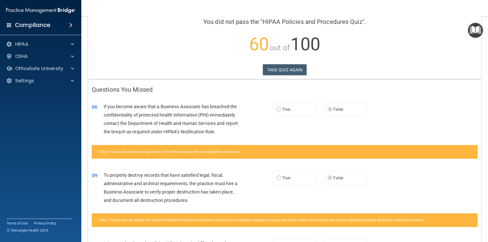
scroll to position [0, 0]
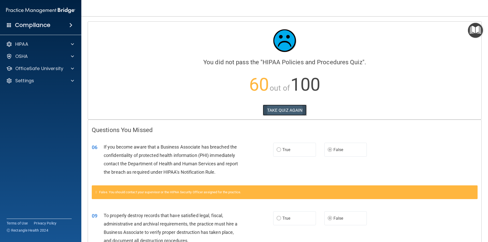
click at [284, 107] on button "TAKE QUIZ AGAIN" at bounding box center [285, 110] width 44 height 11
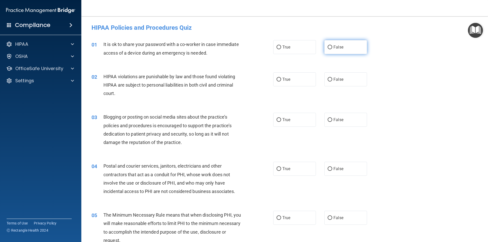
click at [336, 43] on label "False" at bounding box center [345, 47] width 43 height 14
click at [332, 45] on input "False" at bounding box center [330, 47] width 5 height 4
radio input "true"
click at [301, 82] on label "True" at bounding box center [294, 79] width 43 height 14
click at [281, 82] on input "True" at bounding box center [279, 80] width 5 height 4
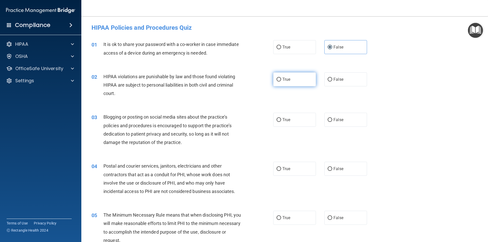
radio input "true"
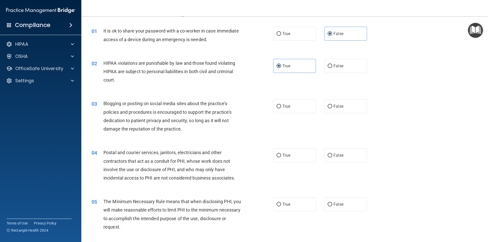
scroll to position [25, 0]
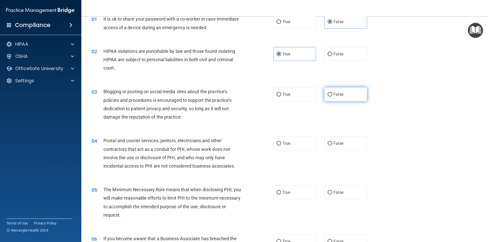
click at [342, 95] on label "False" at bounding box center [345, 94] width 43 height 14
click at [332, 95] on input "False" at bounding box center [330, 95] width 5 height 4
radio input "true"
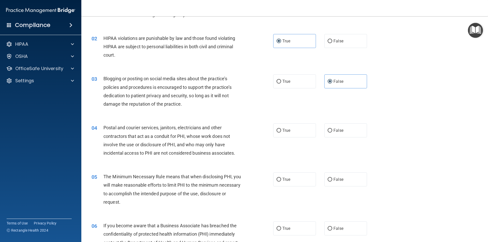
scroll to position [51, 0]
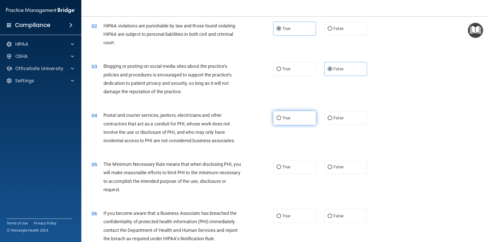
click at [298, 117] on label "True" at bounding box center [294, 118] width 43 height 14
click at [281, 117] on input "True" at bounding box center [279, 118] width 5 height 4
radio input "true"
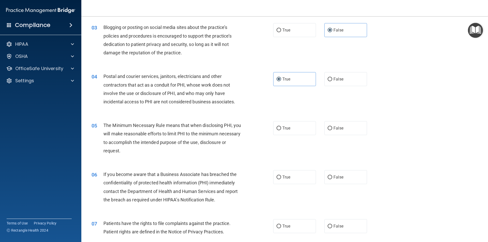
scroll to position [102, 0]
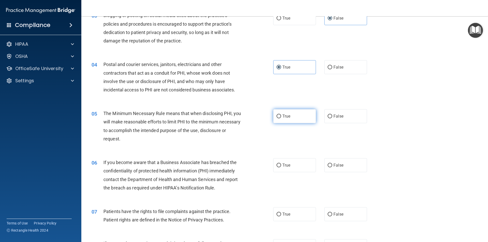
click at [283, 113] on label "True" at bounding box center [294, 116] width 43 height 14
click at [281, 115] on input "True" at bounding box center [279, 117] width 5 height 4
radio input "true"
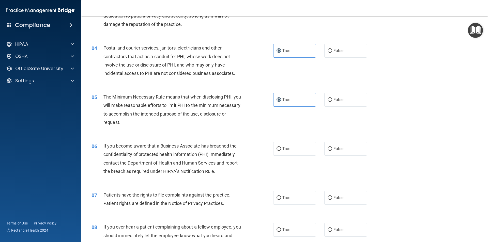
scroll to position [127, 0]
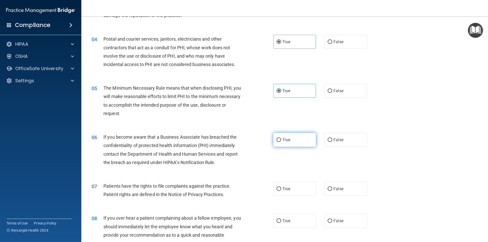
click at [295, 139] on label "True" at bounding box center [294, 140] width 43 height 14
click at [281, 139] on input "True" at bounding box center [279, 140] width 5 height 4
radio input "true"
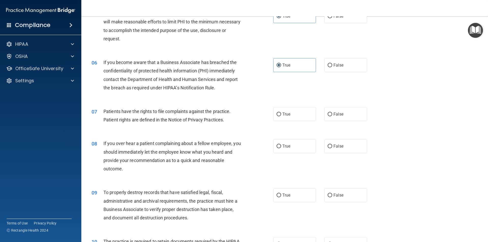
scroll to position [203, 0]
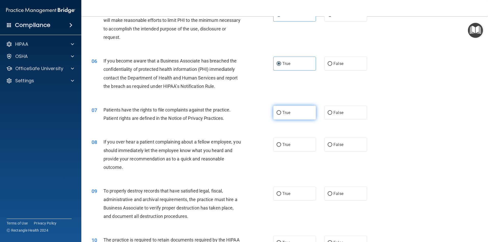
click at [292, 111] on label "True" at bounding box center [294, 113] width 43 height 14
click at [281, 111] on input "True" at bounding box center [279, 113] width 5 height 4
radio input "true"
click at [349, 145] on label "False" at bounding box center [345, 145] width 43 height 14
click at [332, 145] on input "False" at bounding box center [330, 145] width 5 height 4
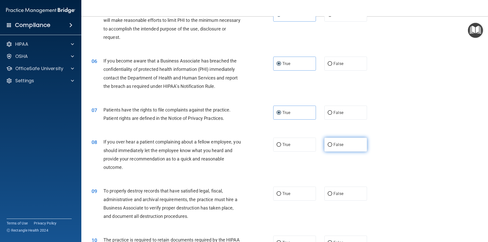
radio input "true"
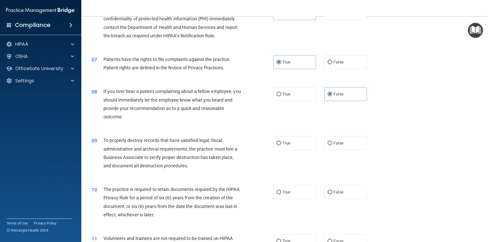
scroll to position [254, 0]
click at [288, 140] on label "True" at bounding box center [294, 143] width 43 height 14
click at [281, 141] on input "True" at bounding box center [279, 143] width 5 height 4
radio input "true"
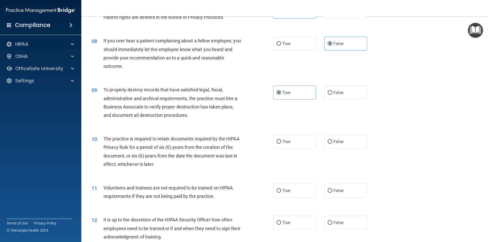
scroll to position [305, 0]
click at [305, 144] on label "True" at bounding box center [294, 141] width 43 height 14
click at [281, 143] on input "True" at bounding box center [279, 142] width 5 height 4
radio input "true"
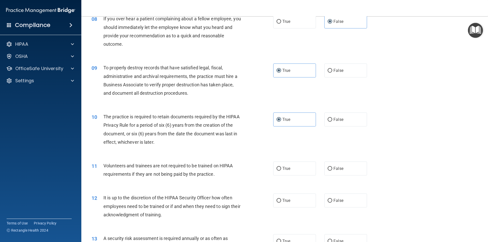
scroll to position [356, 0]
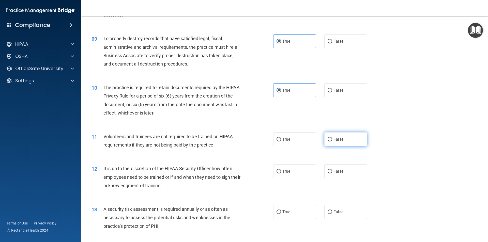
click at [336, 142] on span "False" at bounding box center [338, 139] width 10 height 5
click at [332, 142] on input "False" at bounding box center [330, 140] width 5 height 4
radio input "true"
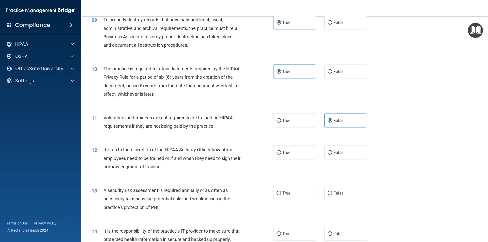
scroll to position [407, 0]
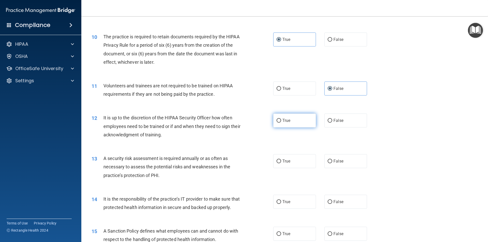
click at [286, 114] on label "True" at bounding box center [294, 121] width 43 height 14
click at [281, 119] on input "True" at bounding box center [279, 121] width 5 height 4
radio input "true"
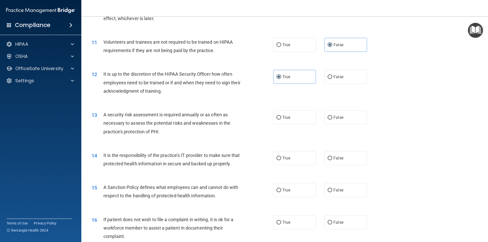
scroll to position [457, 0]
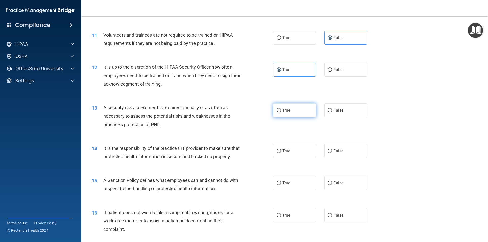
click at [288, 109] on span "True" at bounding box center [286, 110] width 8 height 5
click at [281, 109] on input "True" at bounding box center [279, 111] width 5 height 4
radio input "true"
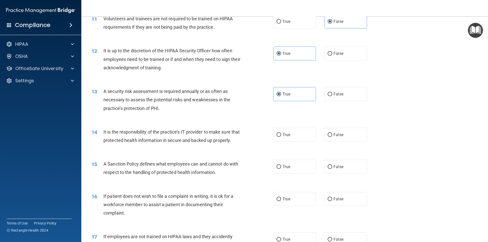
scroll to position [508, 0]
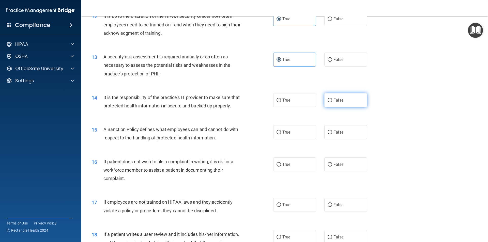
click at [342, 101] on label "False" at bounding box center [345, 100] width 43 height 14
click at [332, 101] on input "False" at bounding box center [330, 101] width 5 height 4
radio input "true"
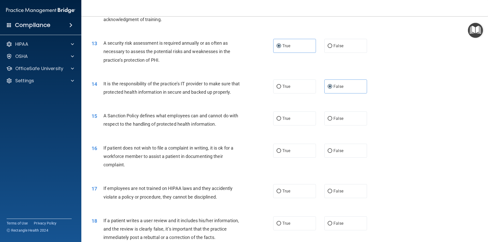
scroll to position [534, 0]
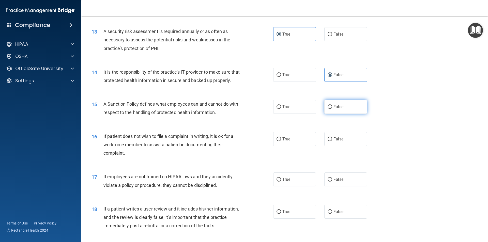
click at [333, 109] on span "False" at bounding box center [338, 106] width 10 height 5
click at [332, 109] on input "False" at bounding box center [330, 107] width 5 height 4
radio input "true"
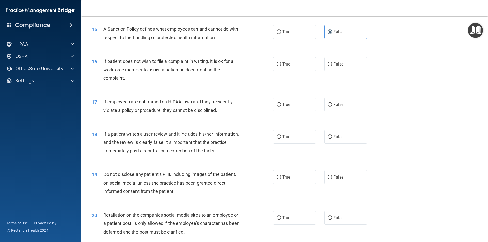
scroll to position [610, 0]
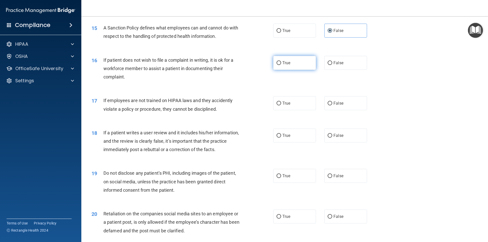
click at [285, 65] on span "True" at bounding box center [286, 62] width 8 height 5
click at [281, 65] on input "True" at bounding box center [279, 63] width 5 height 4
radio input "true"
click at [343, 106] on label "False" at bounding box center [345, 103] width 43 height 14
click at [332, 105] on input "False" at bounding box center [330, 104] width 5 height 4
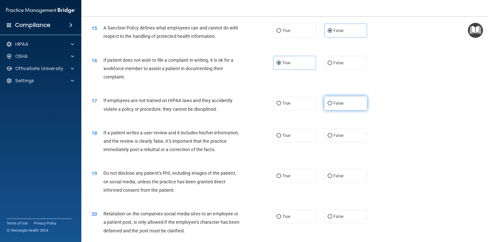
radio input "true"
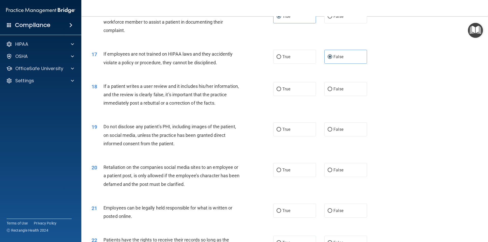
scroll to position [661, 0]
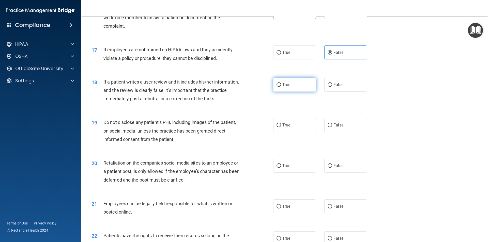
click at [289, 90] on label "True" at bounding box center [294, 85] width 43 height 14
click at [281, 87] on input "True" at bounding box center [279, 85] width 5 height 4
radio input "true"
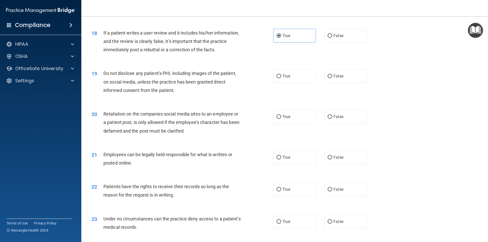
scroll to position [712, 0]
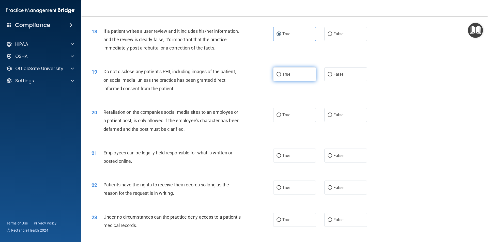
click at [280, 81] on label "True" at bounding box center [294, 74] width 43 height 14
click at [280, 77] on input "True" at bounding box center [279, 75] width 5 height 4
radio input "true"
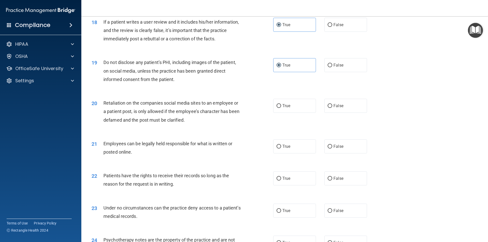
scroll to position [737, 0]
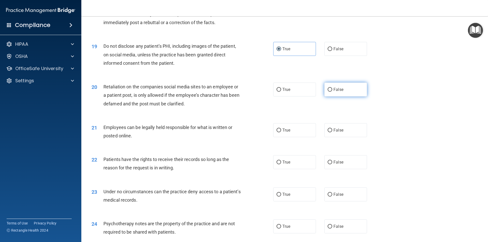
click at [338, 92] on span "False" at bounding box center [338, 89] width 10 height 5
click at [332, 92] on input "False" at bounding box center [330, 90] width 5 height 4
radio input "true"
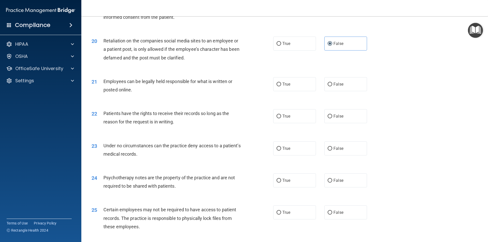
scroll to position [788, 0]
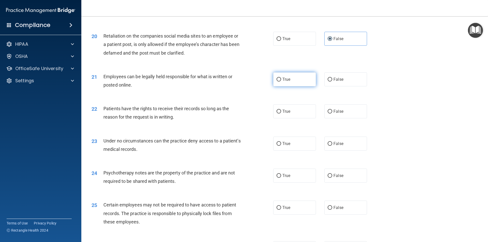
click at [282, 82] on span "True" at bounding box center [286, 79] width 8 height 5
click at [281, 82] on input "True" at bounding box center [279, 80] width 5 height 4
radio input "true"
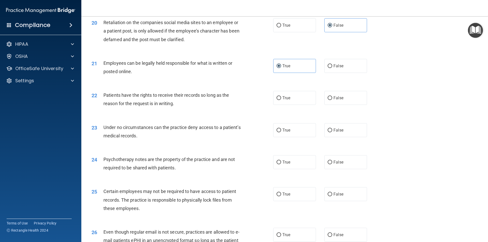
scroll to position [813, 0]
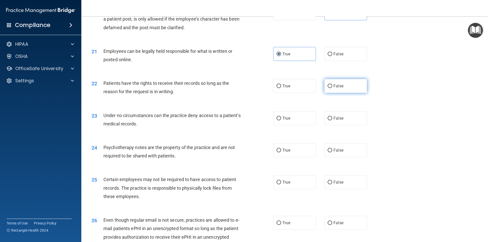
click at [359, 92] on label "False" at bounding box center [345, 86] width 43 height 14
click at [332, 88] on input "False" at bounding box center [330, 86] width 5 height 4
radio input "true"
click at [338, 121] on span "False" at bounding box center [338, 118] width 10 height 5
click at [332, 120] on input "False" at bounding box center [330, 119] width 5 height 4
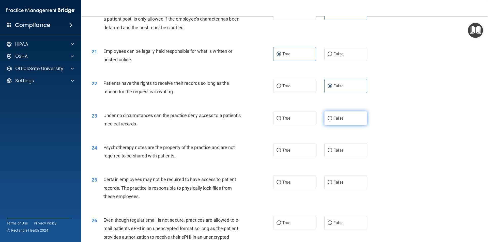
radio input "true"
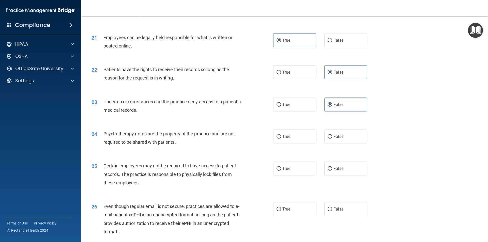
scroll to position [864, 0]
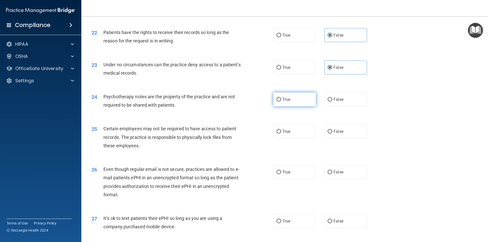
click at [299, 106] on label "True" at bounding box center [294, 100] width 43 height 14
click at [281, 102] on input "True" at bounding box center [279, 100] width 5 height 4
radio input "true"
click at [294, 132] on div "25 Certain employees may not be required to have access to patient records. The…" at bounding box center [285, 138] width 394 height 41
click at [294, 135] on label "True" at bounding box center [294, 132] width 43 height 14
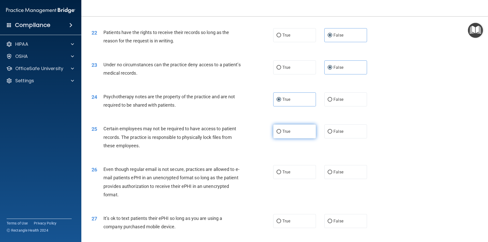
click at [281, 134] on input "True" at bounding box center [279, 132] width 5 height 4
radio input "true"
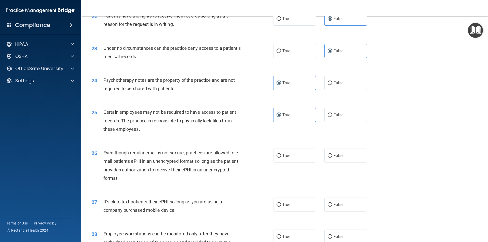
scroll to position [890, 0]
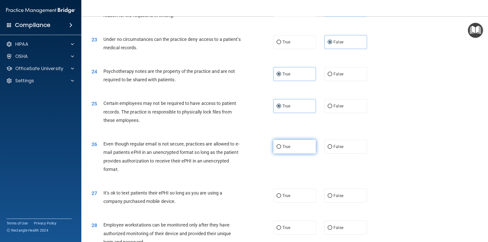
click at [289, 154] on label "True" at bounding box center [294, 147] width 43 height 14
click at [281, 149] on input "True" at bounding box center [279, 147] width 5 height 4
radio input "true"
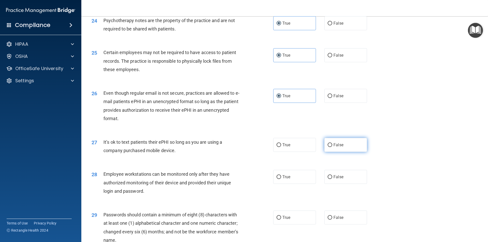
click at [347, 150] on label "False" at bounding box center [345, 145] width 43 height 14
click at [332, 147] on input "False" at bounding box center [330, 145] width 5 height 4
radio input "true"
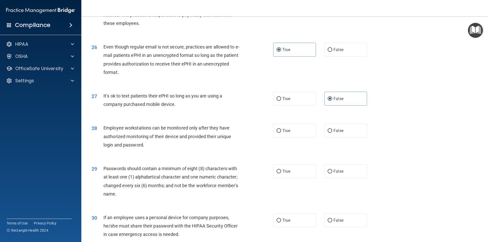
scroll to position [991, 0]
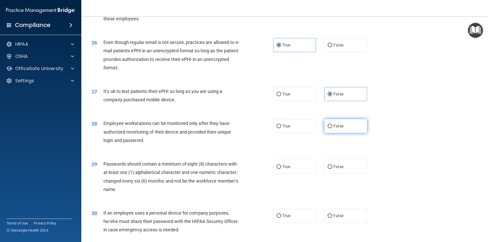
click at [346, 133] on label "False" at bounding box center [345, 126] width 43 height 14
click at [332, 128] on input "False" at bounding box center [330, 127] width 5 height 4
radio input "true"
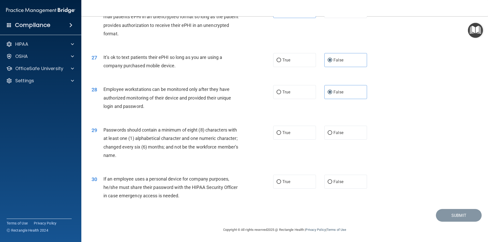
scroll to position [1034, 0]
click at [291, 128] on label "True" at bounding box center [294, 133] width 43 height 14
click at [281, 131] on input "True" at bounding box center [279, 133] width 5 height 4
radio input "true"
click at [354, 181] on label "False" at bounding box center [345, 182] width 43 height 14
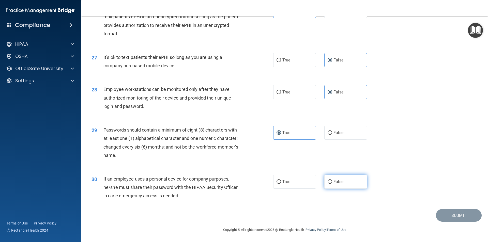
click at [332, 181] on input "False" at bounding box center [330, 182] width 5 height 4
radio input "true"
click at [444, 210] on button "Submit" at bounding box center [459, 215] width 46 height 13
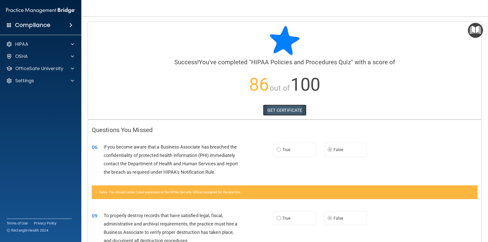
click at [285, 106] on link "GET CERTIFICATE" at bounding box center [284, 110] width 43 height 11
click at [44, 70] on p "OfficeSafe University" at bounding box center [39, 69] width 48 height 6
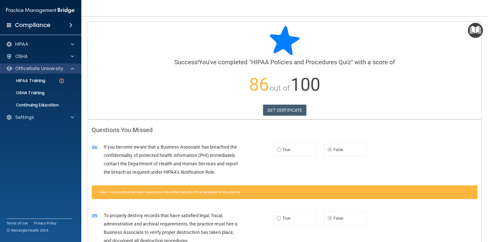
click at [51, 73] on div "OfficeSafe University" at bounding box center [41, 69] width 82 height 10
click at [45, 78] on link "HIPAA Training" at bounding box center [35, 81] width 80 height 10
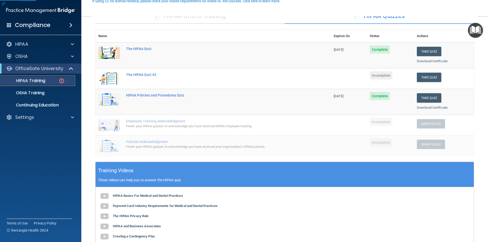
scroll to position [51, 0]
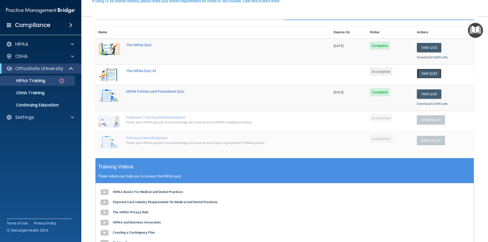
click at [430, 70] on button "Take Quiz" at bounding box center [429, 73] width 24 height 9
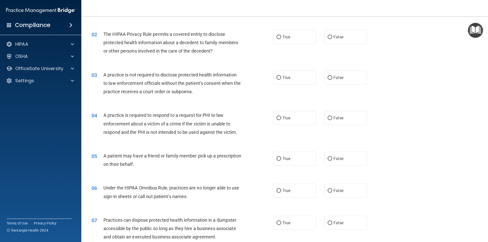
click at [188, 43] on span "The HIPAA Privacy Rule permits a covered entity to disclose protected health in…" at bounding box center [170, 43] width 135 height 22
click at [292, 33] on label "True" at bounding box center [294, 37] width 43 height 14
click at [281, 35] on input "True" at bounding box center [279, 37] width 5 height 4
radio input "true"
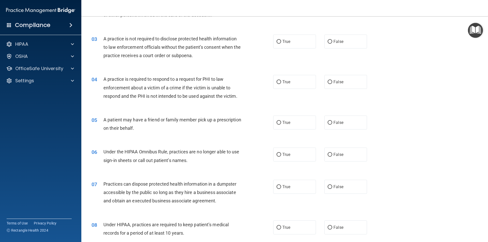
scroll to position [76, 0]
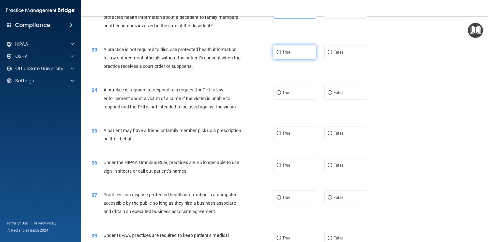
click at [297, 51] on label "True" at bounding box center [294, 52] width 43 height 14
click at [281, 51] on input "True" at bounding box center [279, 53] width 5 height 4
radio input "true"
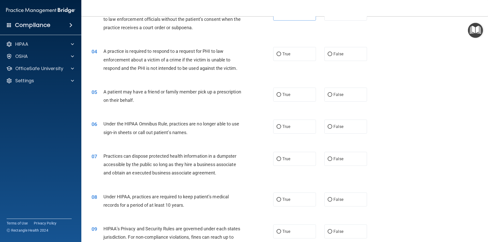
scroll to position [127, 0]
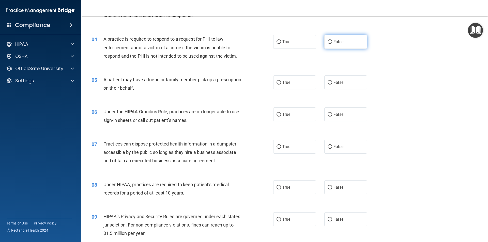
click at [352, 44] on label "False" at bounding box center [345, 42] width 43 height 14
click at [332, 44] on input "False" at bounding box center [330, 42] width 5 height 4
radio input "true"
click at [292, 84] on label "True" at bounding box center [294, 82] width 43 height 14
click at [281, 84] on input "True" at bounding box center [279, 83] width 5 height 4
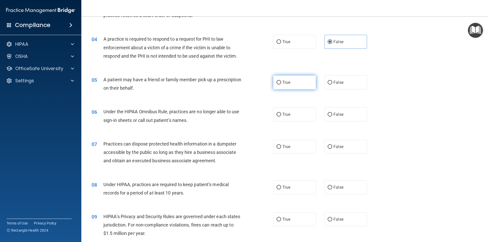
radio input "true"
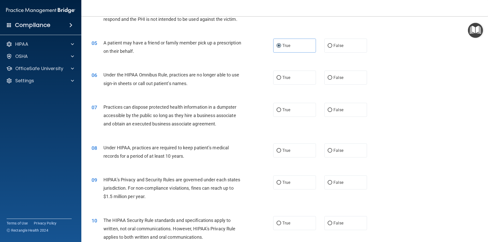
scroll to position [178, 0]
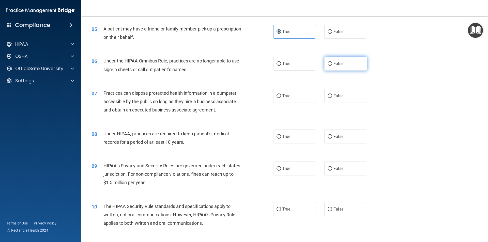
click at [341, 67] on label "False" at bounding box center [345, 64] width 43 height 14
click at [332, 66] on input "False" at bounding box center [330, 64] width 5 height 4
radio input "true"
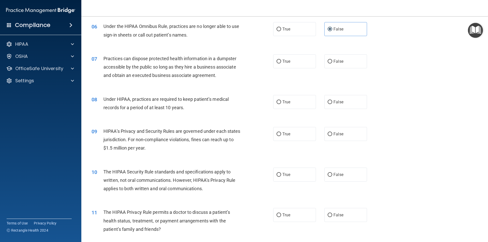
scroll to position [203, 0]
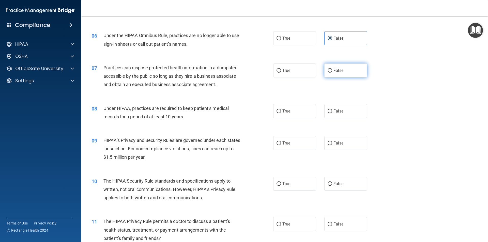
click at [330, 74] on label "False" at bounding box center [345, 71] width 43 height 14
click at [330, 73] on input "False" at bounding box center [330, 71] width 5 height 4
radio input "true"
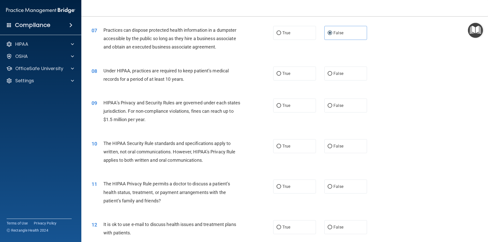
scroll to position [254, 0]
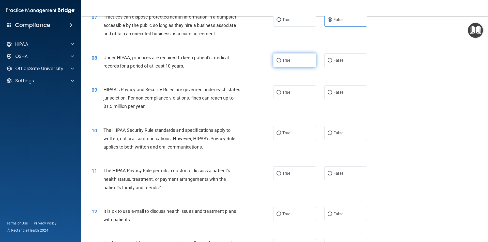
click at [284, 63] on label "True" at bounding box center [294, 60] width 43 height 14
click at [281, 63] on input "True" at bounding box center [279, 61] width 5 height 4
radio input "true"
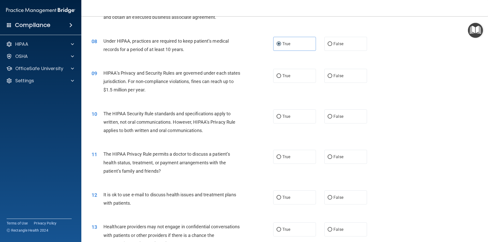
scroll to position [280, 0]
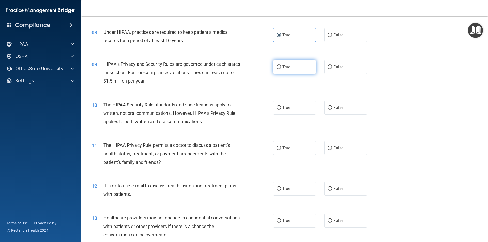
click at [291, 71] on label "True" at bounding box center [294, 67] width 43 height 14
click at [281, 69] on input "True" at bounding box center [279, 67] width 5 height 4
radio input "true"
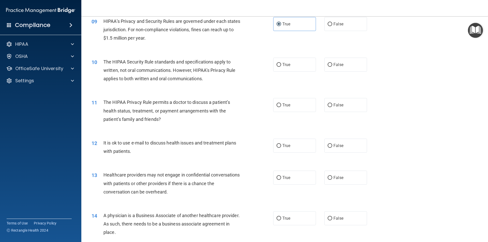
scroll to position [330, 0]
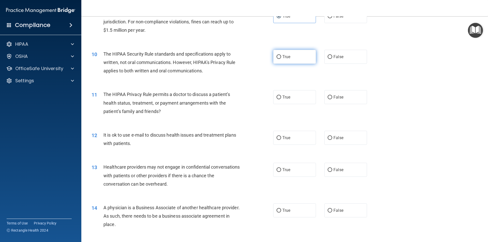
click at [296, 62] on label "True" at bounding box center [294, 57] width 43 height 14
click at [281, 59] on input "True" at bounding box center [279, 57] width 5 height 4
radio input "true"
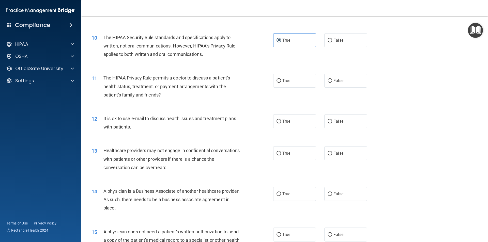
scroll to position [356, 0]
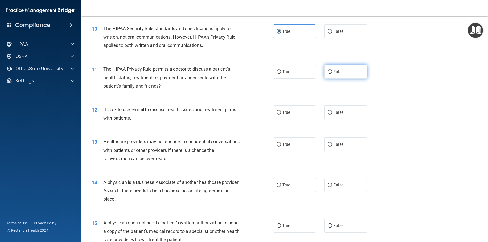
click at [341, 75] on label "False" at bounding box center [345, 72] width 43 height 14
click at [332, 74] on input "False" at bounding box center [330, 72] width 5 height 4
radio input "true"
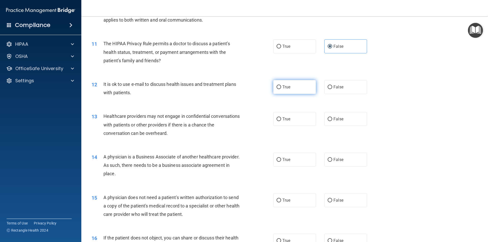
click at [282, 89] on span "True" at bounding box center [286, 87] width 8 height 5
click at [281, 89] on input "True" at bounding box center [279, 87] width 5 height 4
radio input "true"
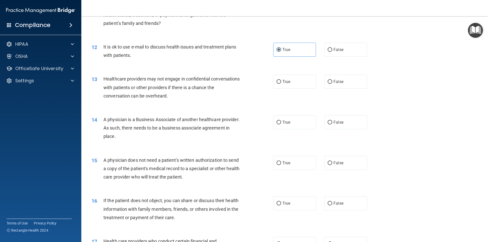
scroll to position [407, 0]
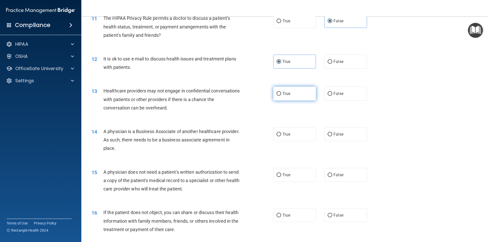
click at [297, 95] on label "True" at bounding box center [294, 94] width 43 height 14
click at [281, 95] on input "True" at bounding box center [279, 94] width 5 height 4
radio input "true"
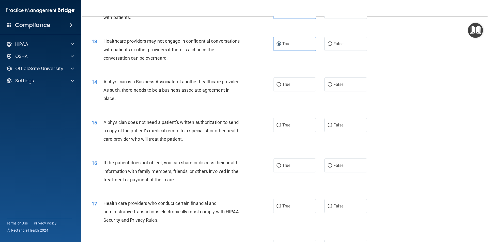
scroll to position [457, 0]
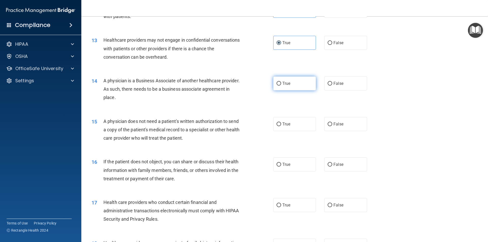
click at [287, 85] on span "True" at bounding box center [286, 83] width 8 height 5
click at [281, 85] on input "True" at bounding box center [279, 84] width 5 height 4
radio input "true"
click at [349, 124] on label "False" at bounding box center [345, 124] width 43 height 14
click at [332, 124] on input "False" at bounding box center [330, 125] width 5 height 4
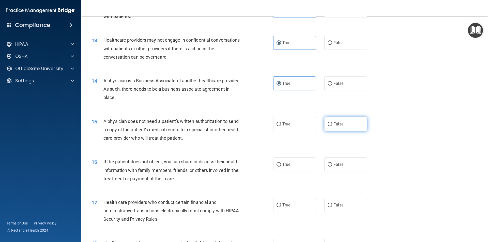
radio input "true"
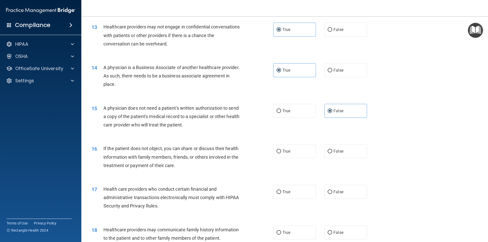
scroll to position [483, 0]
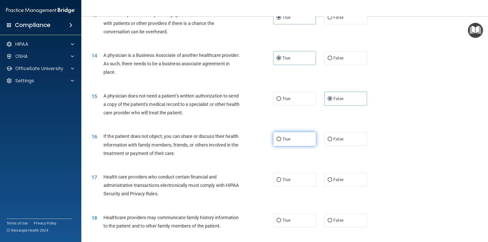
click at [288, 136] on label "True" at bounding box center [294, 139] width 43 height 14
click at [281, 138] on input "True" at bounding box center [279, 140] width 5 height 4
radio input "true"
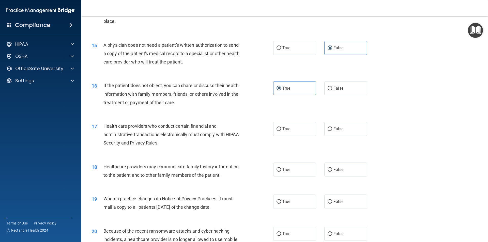
scroll to position [559, 0]
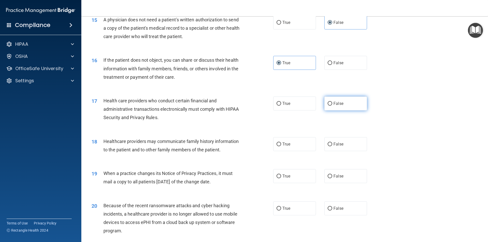
click at [341, 102] on span "False" at bounding box center [338, 103] width 10 height 5
click at [332, 102] on input "False" at bounding box center [330, 104] width 5 height 4
radio input "true"
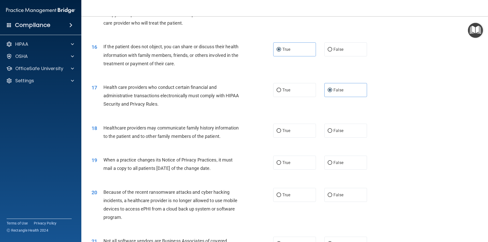
scroll to position [585, 0]
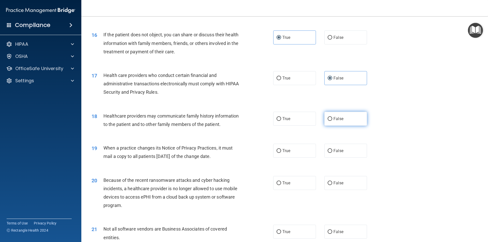
click at [346, 124] on label "False" at bounding box center [345, 119] width 43 height 14
click at [332, 121] on input "False" at bounding box center [330, 119] width 5 height 4
radio input "true"
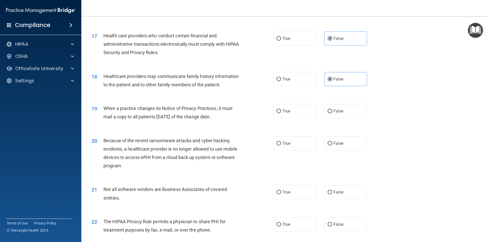
scroll to position [635, 0]
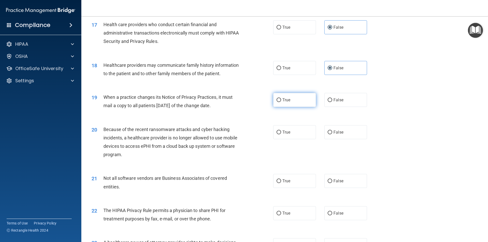
click at [287, 99] on span "True" at bounding box center [286, 100] width 8 height 5
click at [281, 99] on input "True" at bounding box center [279, 100] width 5 height 4
radio input "true"
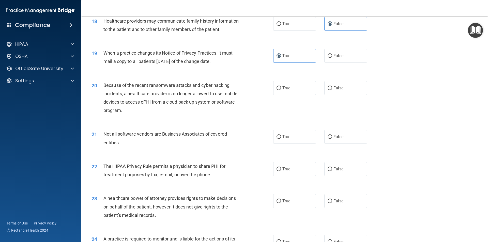
scroll to position [686, 0]
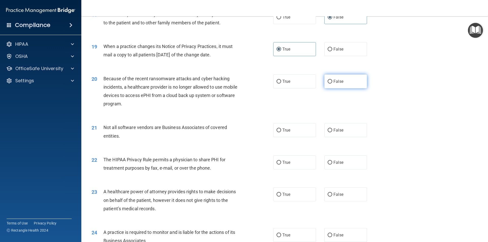
click at [344, 81] on label "False" at bounding box center [345, 81] width 43 height 14
click at [332, 81] on input "False" at bounding box center [330, 82] width 5 height 4
radio input "true"
click at [292, 137] on label "True" at bounding box center [294, 130] width 43 height 14
click at [281, 132] on input "True" at bounding box center [279, 131] width 5 height 4
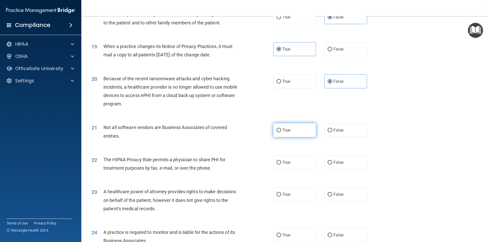
radio input "true"
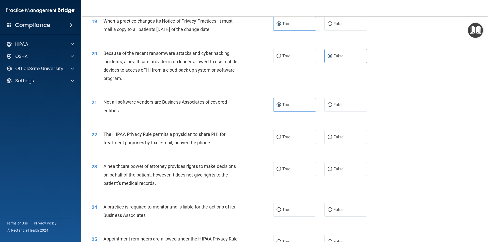
scroll to position [737, 0]
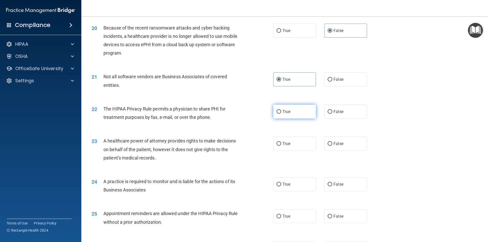
click at [283, 113] on span "True" at bounding box center [286, 111] width 8 height 5
click at [281, 113] on input "True" at bounding box center [279, 112] width 5 height 4
radio input "true"
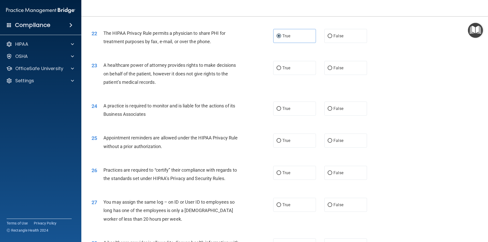
scroll to position [813, 0]
click at [303, 67] on label "True" at bounding box center [294, 67] width 43 height 14
click at [281, 67] on input "True" at bounding box center [279, 68] width 5 height 4
radio input "true"
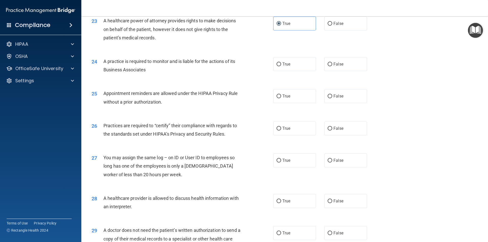
scroll to position [864, 0]
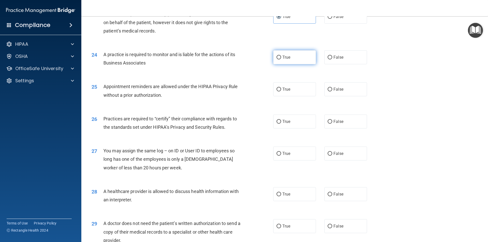
click at [286, 56] on span "True" at bounding box center [286, 57] width 8 height 5
click at [281, 56] on input "True" at bounding box center [279, 58] width 5 height 4
radio input "true"
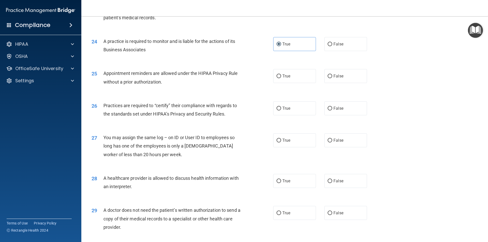
scroll to position [890, 0]
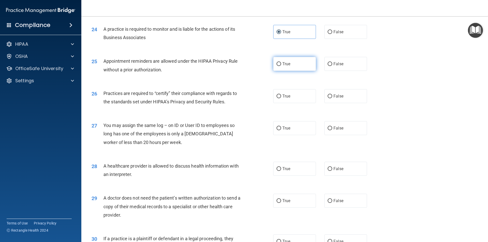
click at [303, 64] on label "True" at bounding box center [294, 64] width 43 height 14
click at [281, 64] on input "True" at bounding box center [279, 64] width 5 height 4
radio input "true"
click at [289, 96] on label "True" at bounding box center [294, 96] width 43 height 14
click at [281, 96] on input "True" at bounding box center [279, 97] width 5 height 4
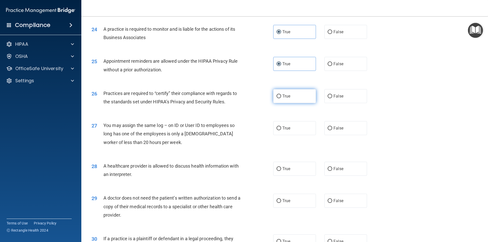
radio input "true"
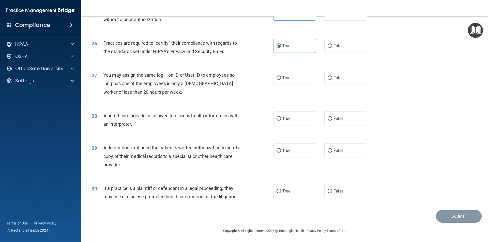
scroll to position [940, 0]
click at [333, 80] on label "False" at bounding box center [345, 77] width 43 height 14
click at [332, 80] on input "False" at bounding box center [330, 78] width 5 height 4
radio input "true"
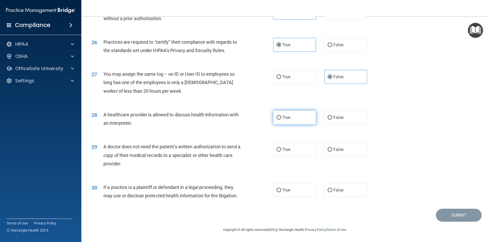
click at [290, 117] on label "True" at bounding box center [294, 118] width 43 height 14
click at [281, 117] on input "True" at bounding box center [279, 118] width 5 height 4
radio input "true"
click at [350, 155] on label "False" at bounding box center [345, 150] width 43 height 14
click at [332, 152] on input "False" at bounding box center [330, 150] width 5 height 4
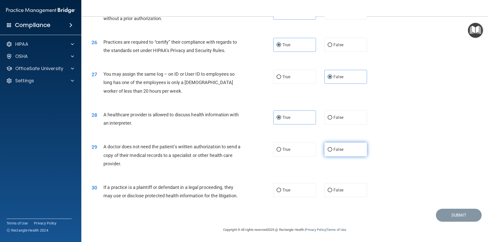
radio input "true"
click at [354, 194] on label "False" at bounding box center [345, 190] width 43 height 14
click at [332, 192] on input "False" at bounding box center [330, 191] width 5 height 4
radio input "true"
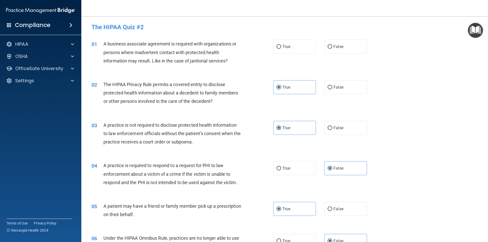
scroll to position [0, 0]
click at [349, 50] on label "False" at bounding box center [345, 47] width 43 height 14
click at [332, 49] on input "False" at bounding box center [330, 47] width 5 height 4
radio input "true"
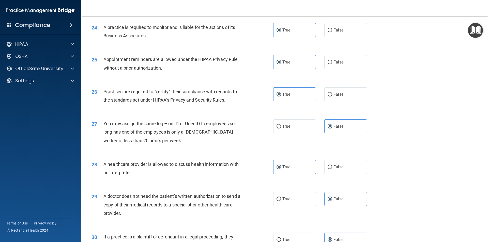
scroll to position [941, 0]
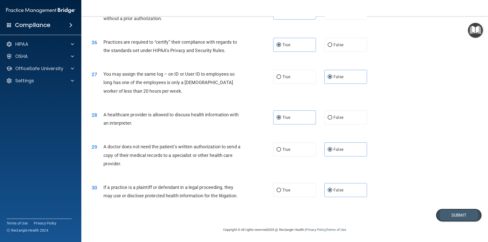
click at [438, 213] on button "Submit" at bounding box center [459, 215] width 46 height 13
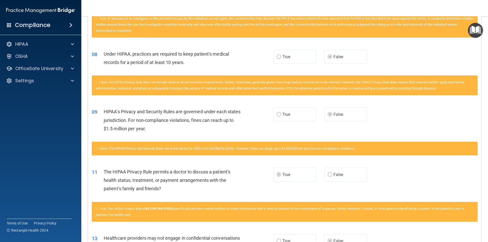
scroll to position [254, 0]
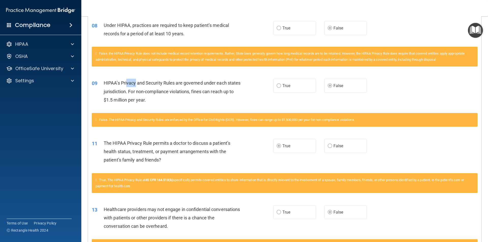
drag, startPoint x: 127, startPoint y: 82, endPoint x: 143, endPoint y: 83, distance: 16.3
click at [143, 83] on span "HIPAA’s Privacy and Security Rules are governed under each states jurisdiction.…" at bounding box center [172, 91] width 137 height 22
click at [177, 83] on span "HIPAA’s Privacy and Security Rules are governed under each states jurisdiction.…" at bounding box center [172, 91] width 137 height 22
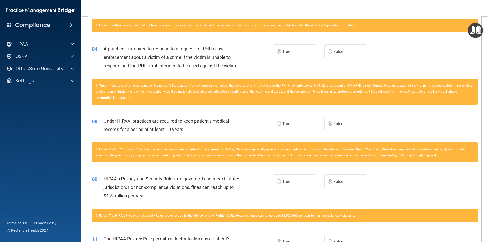
scroll to position [0, 0]
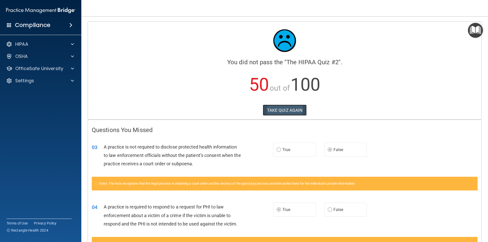
click at [291, 108] on button "TAKE QUIZ AGAIN" at bounding box center [285, 110] width 44 height 11
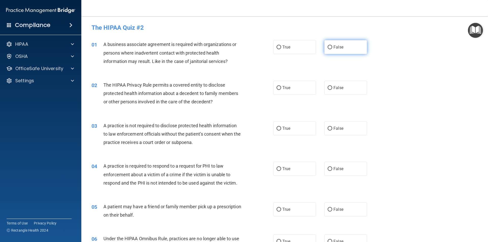
click at [344, 46] on label "False" at bounding box center [345, 47] width 43 height 14
click at [332, 46] on input "False" at bounding box center [330, 47] width 5 height 4
radio input "true"
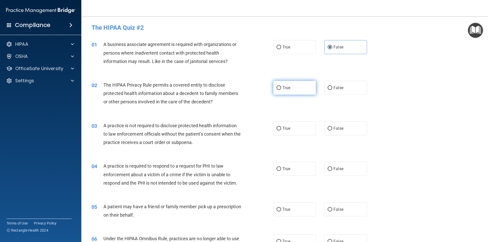
click at [299, 88] on label "True" at bounding box center [294, 88] width 43 height 14
click at [281, 88] on input "True" at bounding box center [279, 88] width 5 height 4
radio input "true"
click at [344, 122] on label "False" at bounding box center [345, 128] width 43 height 14
click at [332, 127] on input "False" at bounding box center [330, 129] width 5 height 4
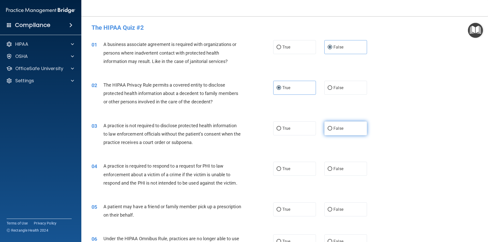
radio input "true"
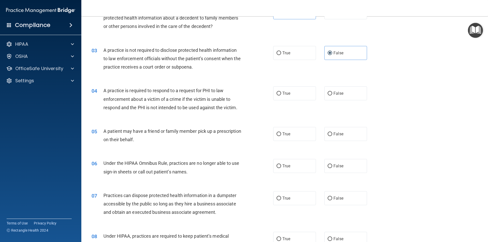
scroll to position [76, 0]
click at [296, 90] on label "True" at bounding box center [294, 93] width 43 height 14
click at [281, 91] on input "True" at bounding box center [279, 93] width 5 height 4
radio input "true"
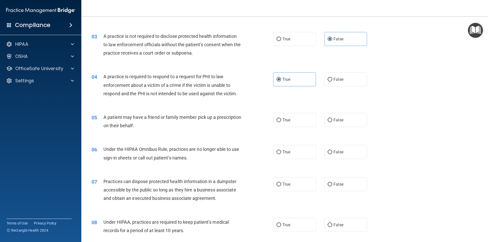
scroll to position [102, 0]
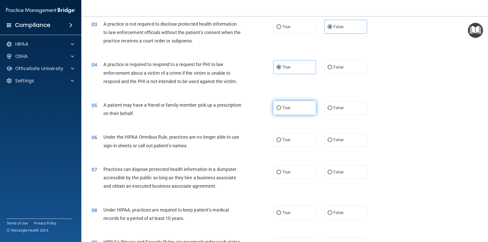
click at [300, 107] on label "True" at bounding box center [294, 108] width 43 height 14
click at [281, 107] on input "True" at bounding box center [279, 108] width 5 height 4
radio input "true"
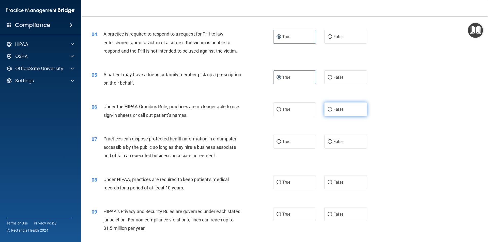
scroll to position [152, 0]
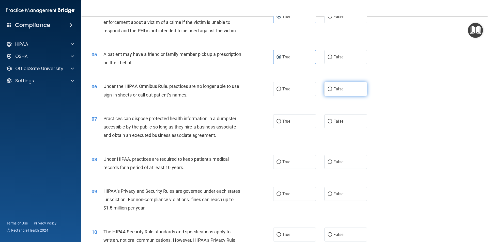
click at [353, 83] on label "False" at bounding box center [345, 89] width 43 height 14
click at [332, 87] on input "False" at bounding box center [330, 89] width 5 height 4
radio input "true"
click at [337, 123] on span "False" at bounding box center [338, 121] width 10 height 5
click at [332, 123] on input "False" at bounding box center [330, 122] width 5 height 4
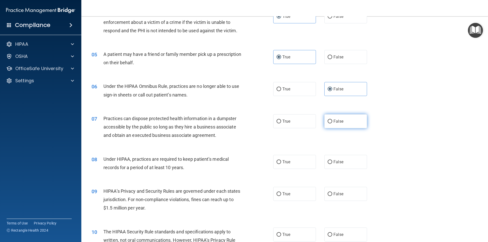
radio input "true"
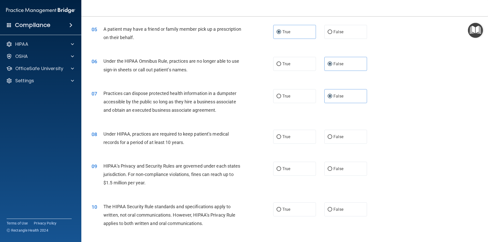
scroll to position [178, 0]
click at [330, 139] on label "False" at bounding box center [345, 137] width 43 height 14
click at [330, 139] on input "False" at bounding box center [330, 137] width 5 height 4
radio input "true"
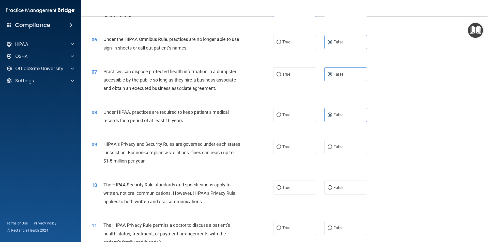
scroll to position [229, 0]
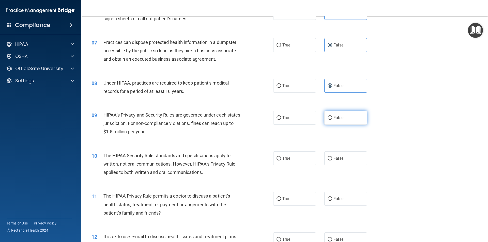
click at [346, 117] on label "False" at bounding box center [345, 118] width 43 height 14
click at [332, 117] on input "False" at bounding box center [330, 118] width 5 height 4
radio input "true"
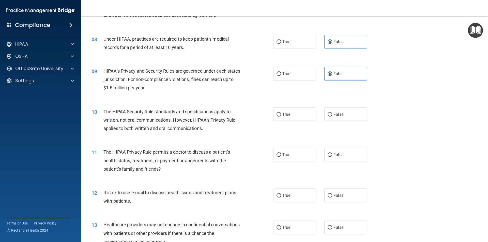
scroll to position [280, 0]
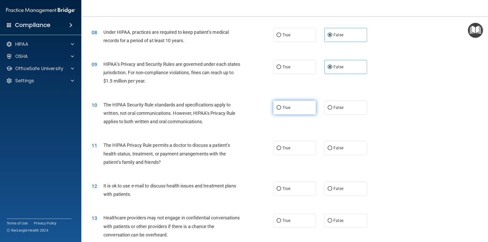
click at [292, 109] on label "True" at bounding box center [294, 108] width 43 height 14
click at [281, 109] on input "True" at bounding box center [279, 108] width 5 height 4
radio input "true"
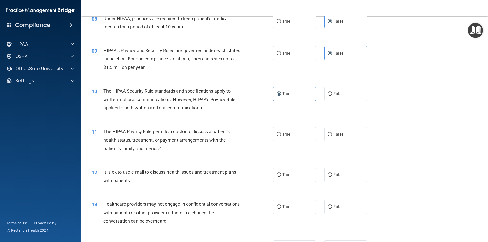
scroll to position [330, 0]
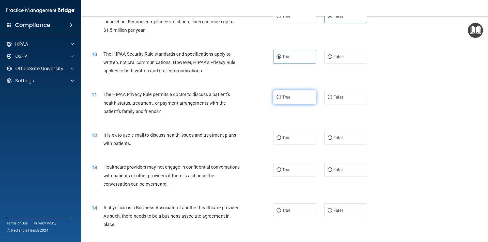
click at [289, 96] on label "True" at bounding box center [294, 97] width 43 height 14
click at [281, 96] on input "True" at bounding box center [279, 98] width 5 height 4
radio input "true"
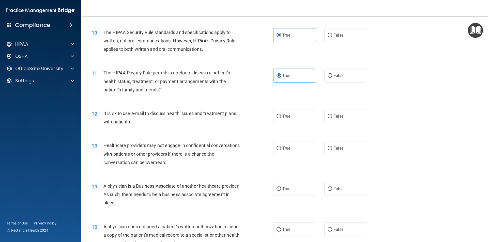
scroll to position [381, 0]
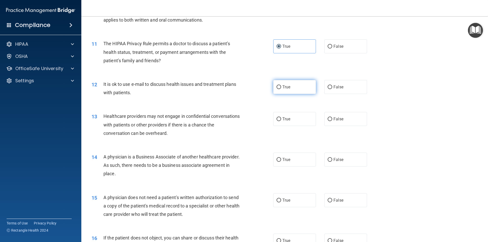
click at [287, 87] on span "True" at bounding box center [286, 87] width 8 height 5
click at [281, 87] on input "True" at bounding box center [279, 87] width 5 height 4
radio input "true"
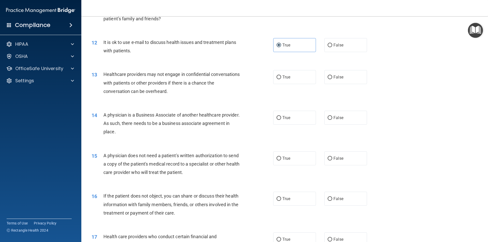
scroll to position [432, 0]
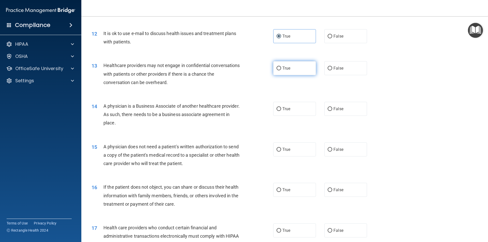
click at [296, 65] on label "True" at bounding box center [294, 68] width 43 height 14
click at [281, 67] on input "True" at bounding box center [279, 69] width 5 height 4
radio input "true"
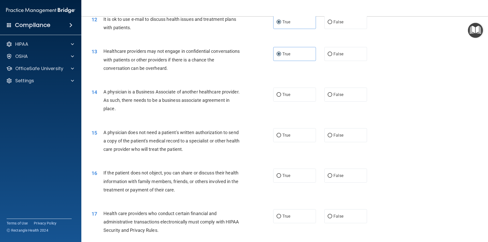
scroll to position [457, 0]
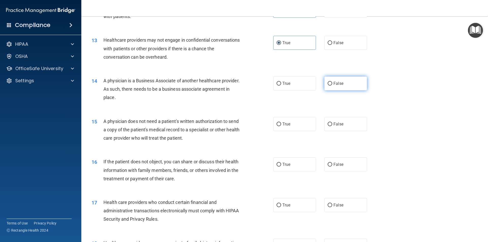
click at [342, 80] on label "False" at bounding box center [345, 84] width 43 height 14
click at [332, 82] on input "False" at bounding box center [330, 84] width 5 height 4
radio input "true"
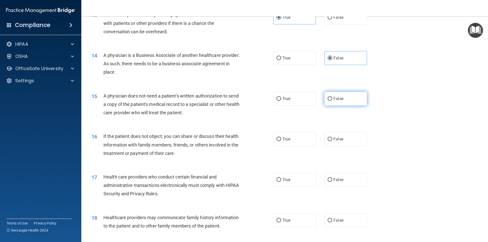
click at [354, 99] on label "False" at bounding box center [345, 99] width 43 height 14
click at [332, 99] on input "False" at bounding box center [330, 99] width 5 height 4
radio input "true"
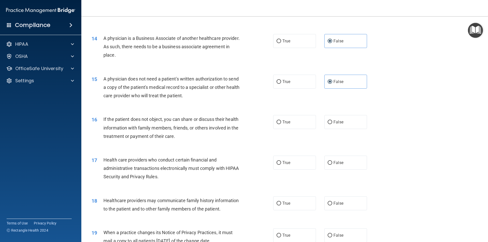
scroll to position [508, 0]
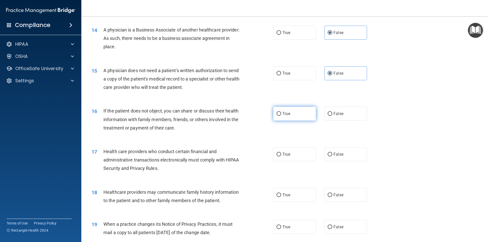
click at [296, 118] on label "True" at bounding box center [294, 114] width 43 height 14
click at [281, 116] on input "True" at bounding box center [279, 114] width 5 height 4
radio input "true"
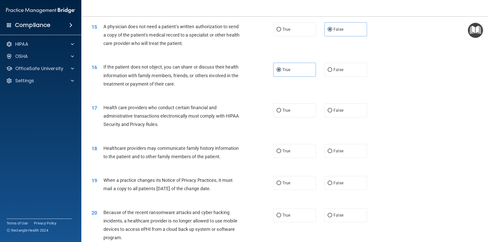
scroll to position [559, 0]
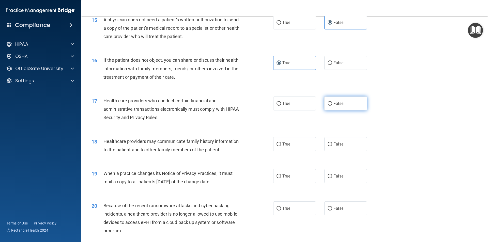
click at [349, 106] on label "False" at bounding box center [345, 104] width 43 height 14
click at [332, 106] on input "False" at bounding box center [330, 104] width 5 height 4
radio input "true"
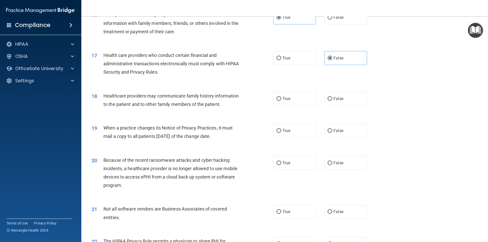
scroll to position [610, 0]
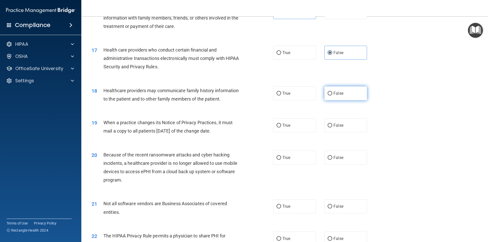
click at [343, 97] on label "False" at bounding box center [345, 93] width 43 height 14
click at [332, 96] on input "False" at bounding box center [330, 94] width 5 height 4
radio input "true"
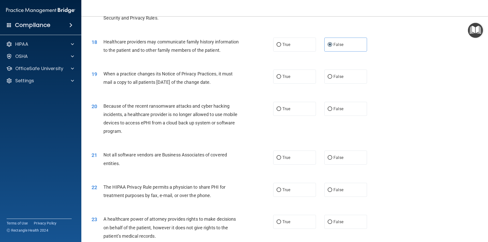
scroll to position [661, 0]
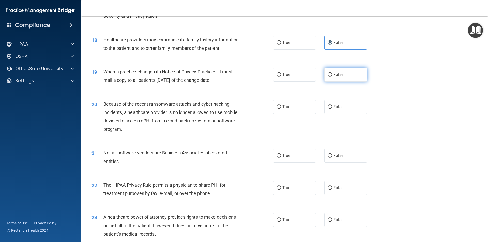
click at [346, 76] on label "False" at bounding box center [345, 75] width 43 height 14
click at [332, 76] on input "False" at bounding box center [330, 75] width 5 height 4
radio input "true"
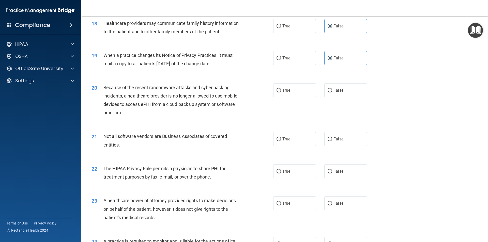
scroll to position [686, 0]
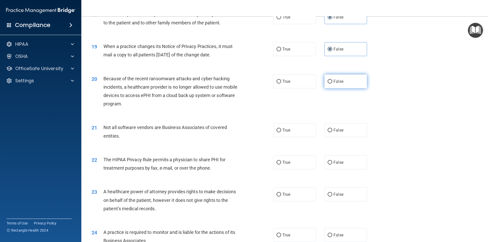
click at [359, 84] on label "False" at bounding box center [345, 81] width 43 height 14
click at [332, 84] on input "False" at bounding box center [330, 82] width 5 height 4
radio input "true"
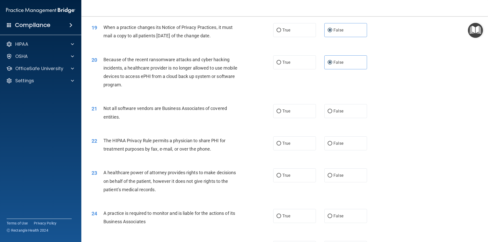
scroll to position [762, 0]
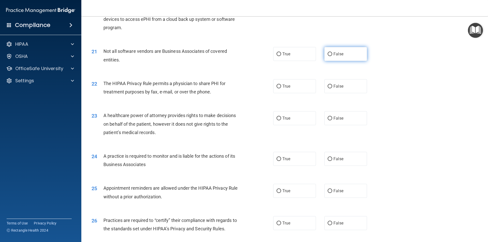
click at [351, 58] on label "False" at bounding box center [345, 54] width 43 height 14
click at [332, 56] on input "False" at bounding box center [330, 54] width 5 height 4
radio input "true"
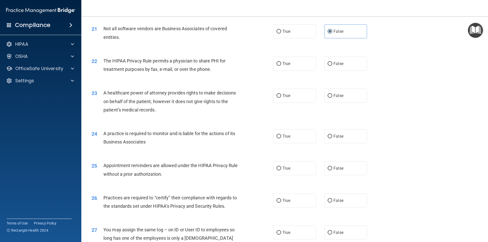
scroll to position [788, 0]
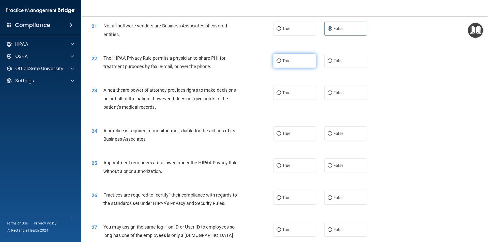
click at [288, 60] on span "True" at bounding box center [286, 60] width 8 height 5
click at [281, 60] on input "True" at bounding box center [279, 61] width 5 height 4
radio input "true"
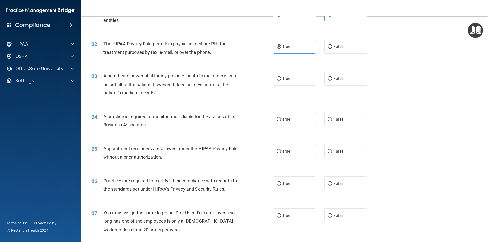
scroll to position [813, 0]
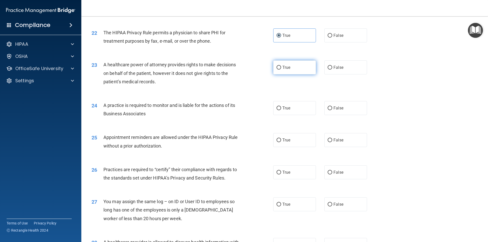
click at [284, 62] on label "True" at bounding box center [294, 67] width 43 height 14
click at [281, 66] on input "True" at bounding box center [279, 68] width 5 height 4
radio input "true"
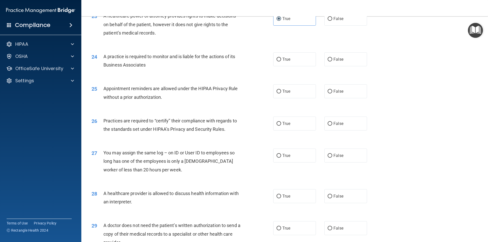
scroll to position [864, 0]
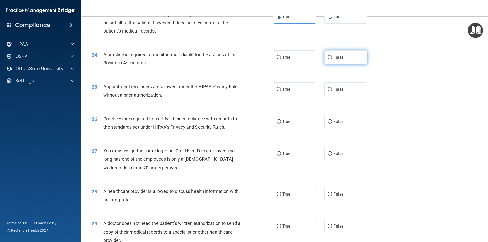
click at [349, 60] on label "False" at bounding box center [345, 57] width 43 height 14
click at [332, 59] on input "False" at bounding box center [330, 58] width 5 height 4
radio input "true"
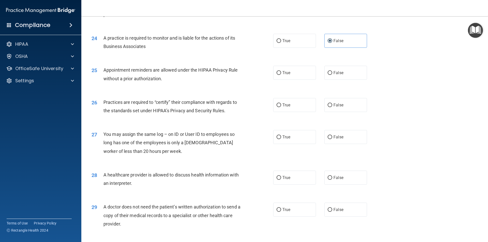
scroll to position [890, 0]
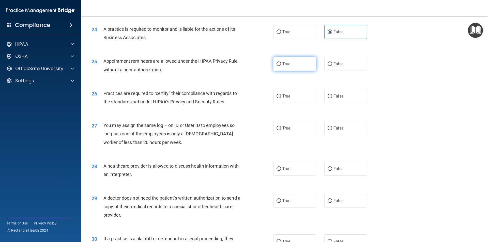
click at [292, 64] on label "True" at bounding box center [294, 64] width 43 height 14
click at [281, 64] on input "True" at bounding box center [279, 64] width 5 height 4
radio input "true"
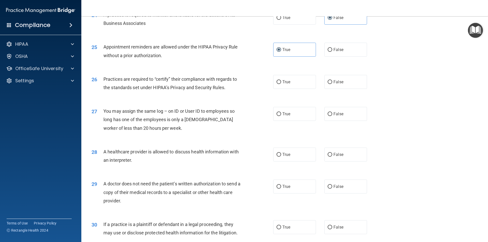
scroll to position [915, 0]
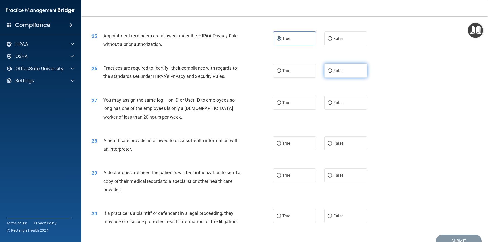
click at [335, 72] on span "False" at bounding box center [338, 70] width 10 height 5
click at [332, 72] on input "False" at bounding box center [330, 71] width 5 height 4
radio input "true"
click at [324, 104] on label "False" at bounding box center [345, 103] width 43 height 14
click at [328, 104] on input "False" at bounding box center [330, 103] width 5 height 4
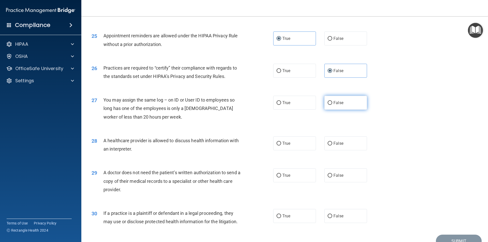
radio input "true"
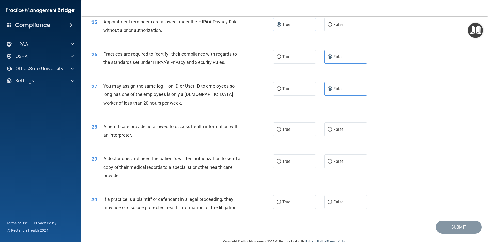
scroll to position [941, 0]
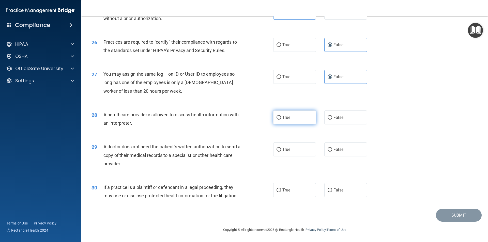
click at [285, 120] on label "True" at bounding box center [294, 118] width 43 height 14
click at [281, 120] on input "True" at bounding box center [279, 118] width 5 height 4
radio input "true"
click at [289, 152] on label "True" at bounding box center [294, 150] width 43 height 14
click at [281, 152] on input "True" at bounding box center [279, 150] width 5 height 4
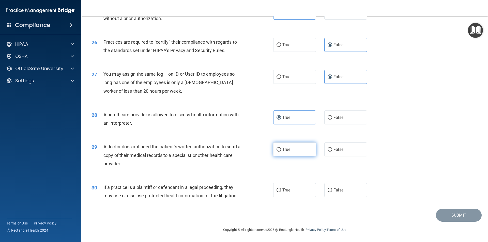
radio input "true"
click at [297, 190] on label "True" at bounding box center [294, 190] width 43 height 14
click at [281, 190] on input "True" at bounding box center [279, 191] width 5 height 4
radio input "true"
click at [451, 216] on button "Submit" at bounding box center [459, 215] width 46 height 13
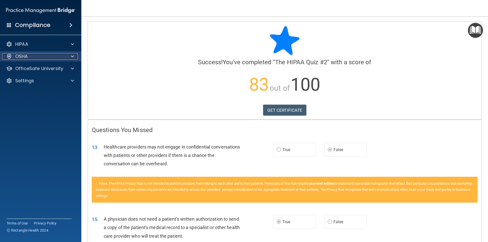
click at [44, 58] on div "OSHA" at bounding box center [33, 56] width 63 height 6
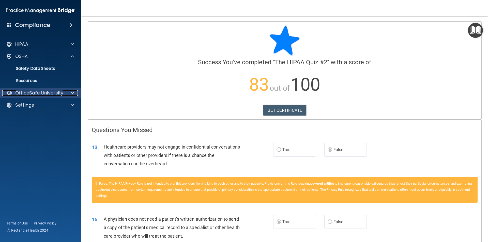
click at [34, 91] on p "OfficeSafe University" at bounding box center [39, 93] width 48 height 6
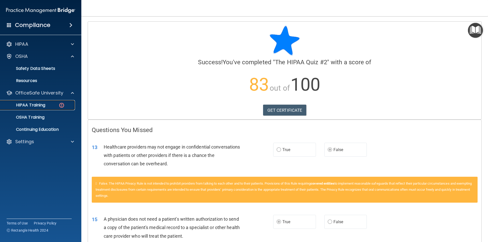
click at [37, 104] on p "HIPAA Training" at bounding box center [24, 105] width 42 height 5
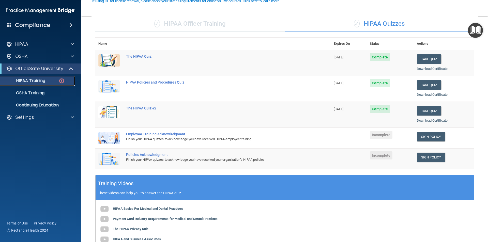
scroll to position [51, 0]
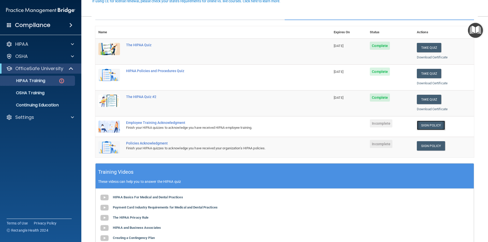
click at [428, 127] on link "Sign Policy" at bounding box center [431, 125] width 28 height 9
click at [426, 143] on link "Sign Policy" at bounding box center [431, 145] width 28 height 9
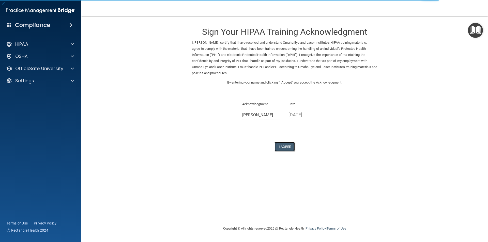
click at [286, 146] on button "I Agree" at bounding box center [284, 146] width 20 height 9
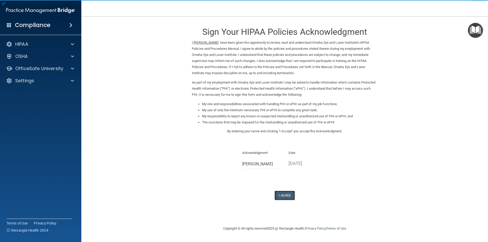
click at [285, 194] on button "I Agree" at bounding box center [284, 195] width 20 height 9
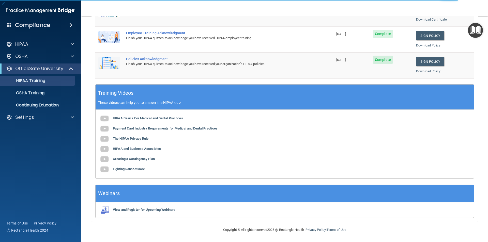
scroll to position [13, 0]
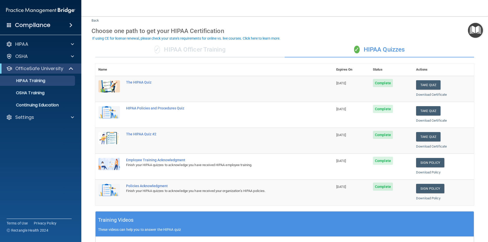
click at [224, 48] on div "✓ HIPAA Officer Training" at bounding box center [189, 49] width 189 height 15
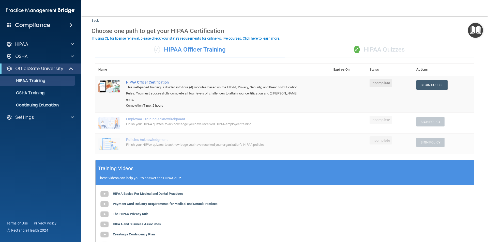
click at [388, 50] on div "✓ HIPAA Quizzes" at bounding box center [379, 49] width 189 height 15
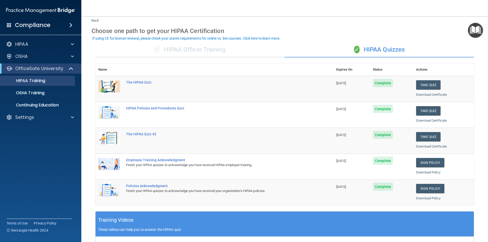
click at [179, 53] on div "✓ HIPAA Officer Training" at bounding box center [189, 49] width 189 height 15
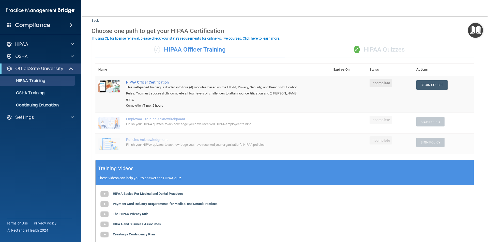
click at [372, 49] on div "✓ HIPAA Quizzes" at bounding box center [379, 49] width 189 height 15
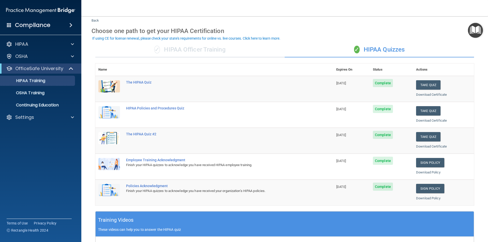
click at [196, 46] on div "✓ HIPAA Officer Training" at bounding box center [189, 49] width 189 height 15
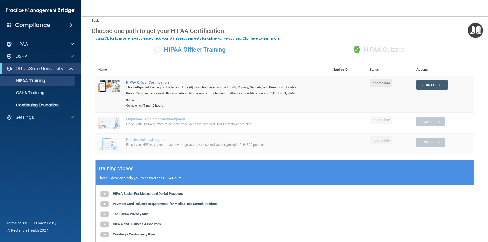
click at [370, 50] on div "✓ HIPAA Quizzes" at bounding box center [379, 49] width 189 height 15
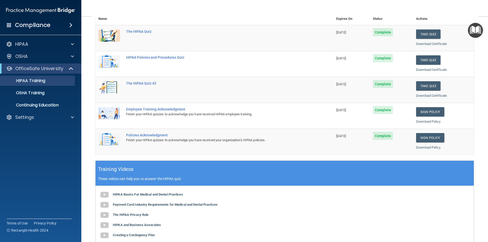
scroll to position [39, 0]
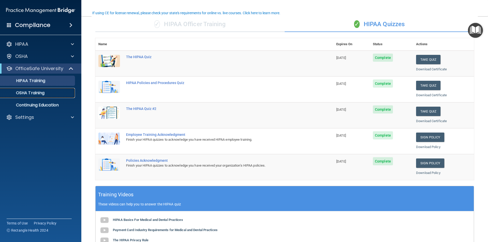
click at [52, 91] on div "OSHA Training" at bounding box center [37, 92] width 69 height 5
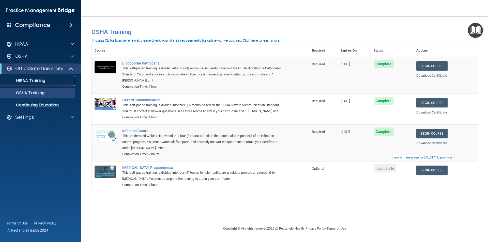
click at [40, 79] on p "HIPAA Training" at bounding box center [24, 80] width 42 height 5
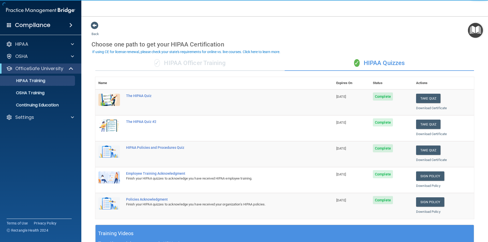
click at [69, 24] on span at bounding box center [70, 25] width 3 height 6
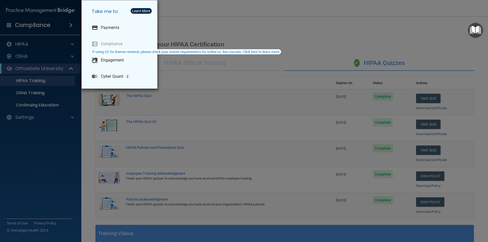
click at [26, 221] on div "Take me to: Payments Compliance Engagement Cyber Quant" at bounding box center [244, 121] width 488 height 242
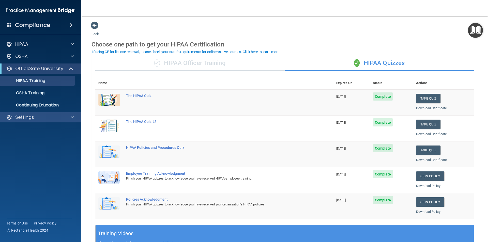
click at [40, 114] on div "Settings" at bounding box center [41, 117] width 82 height 10
click at [68, 117] on div at bounding box center [71, 117] width 13 height 6
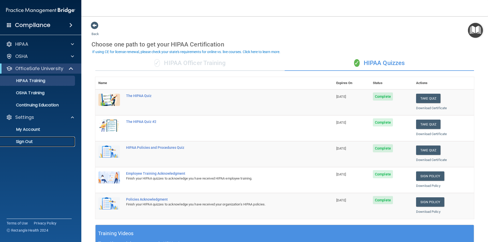
click at [19, 140] on p "Sign Out" at bounding box center [37, 141] width 69 height 5
